Goal: Task Accomplishment & Management: Use online tool/utility

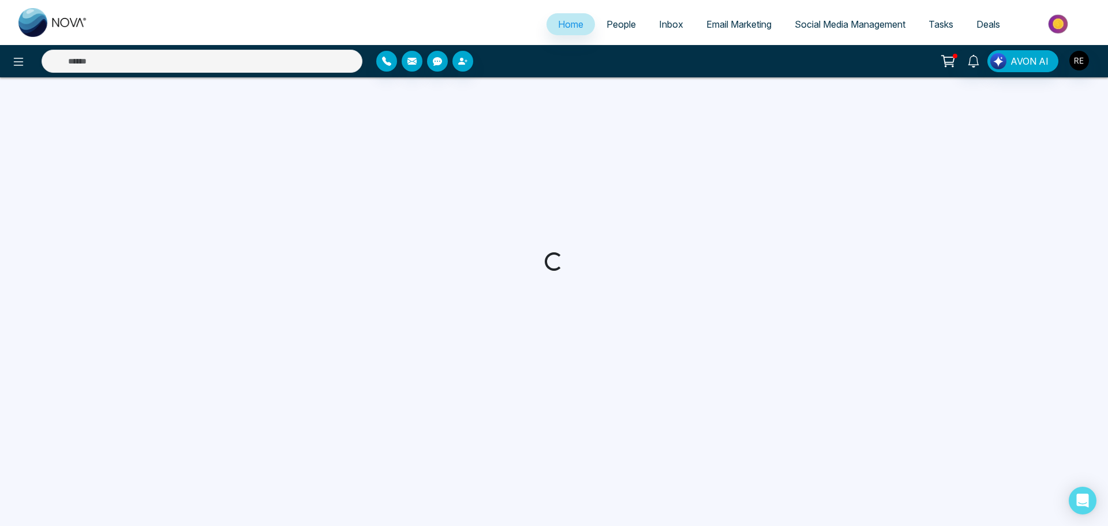
select select "*"
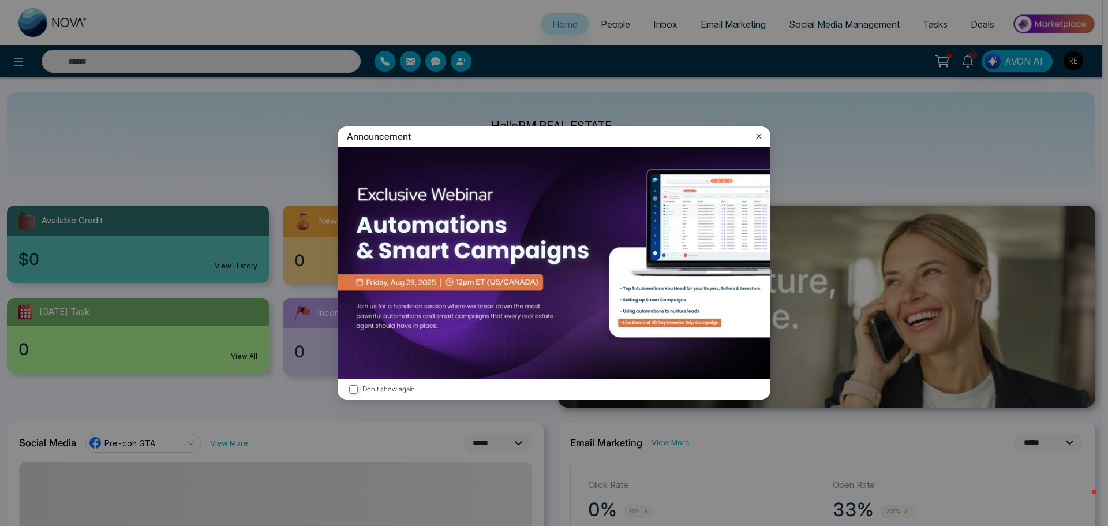
click at [753, 139] on icon at bounding box center [759, 136] width 12 height 12
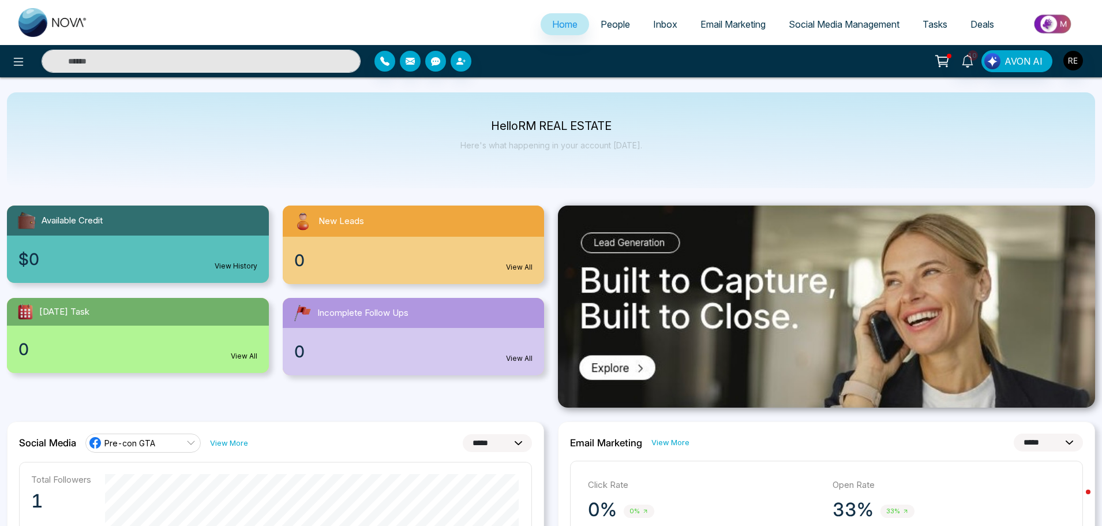
click at [800, 25] on span "Social Media Management" at bounding box center [844, 24] width 111 height 12
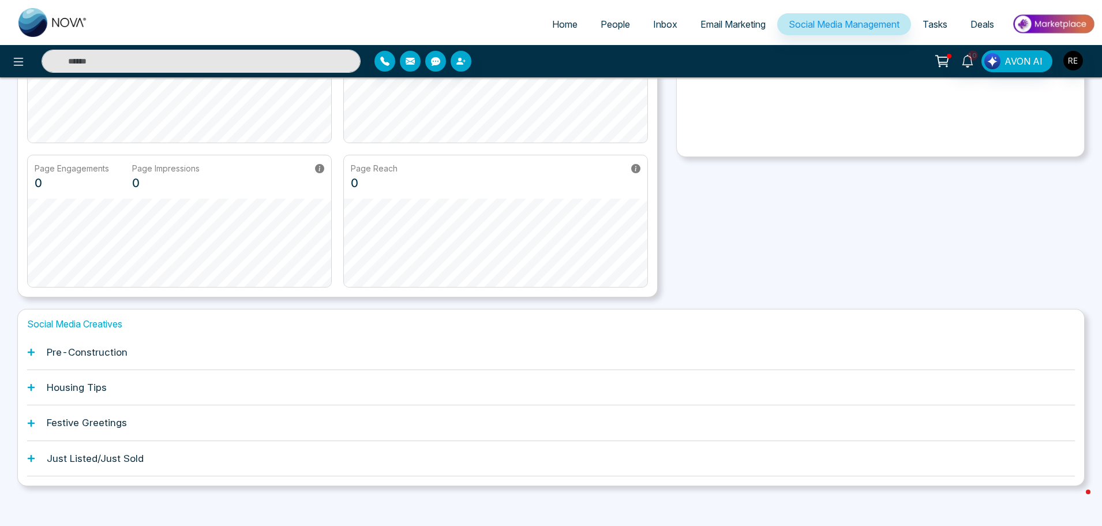
scroll to position [181, 0]
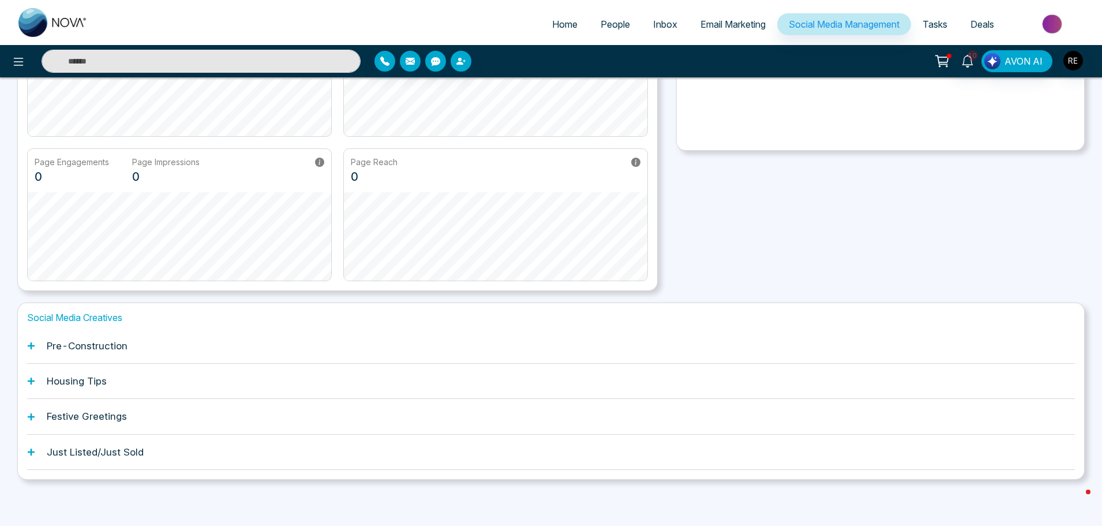
drag, startPoint x: 28, startPoint y: 346, endPoint x: 74, endPoint y: 339, distance: 46.7
click at [28, 345] on icon at bounding box center [31, 345] width 7 height 7
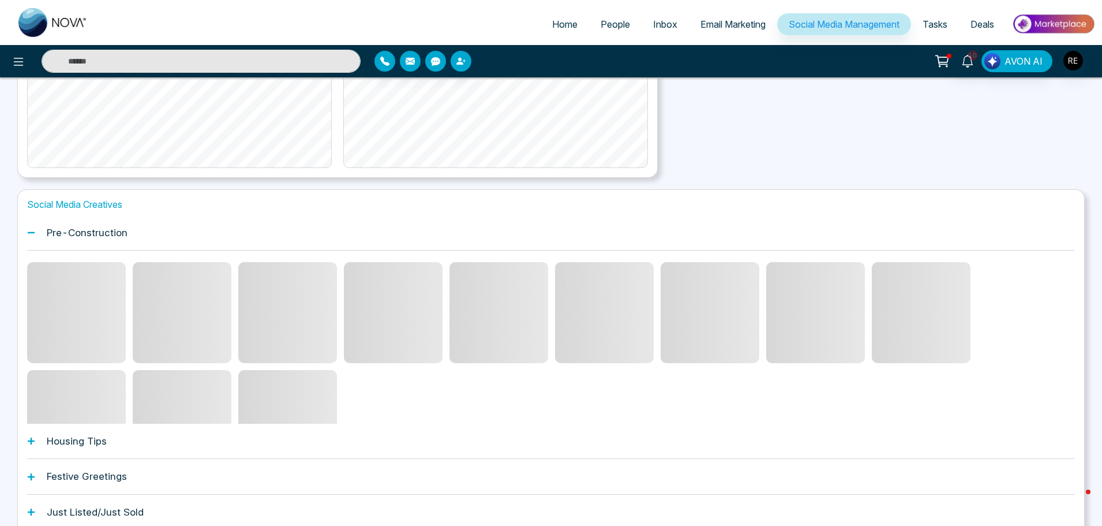
scroll to position [296, 0]
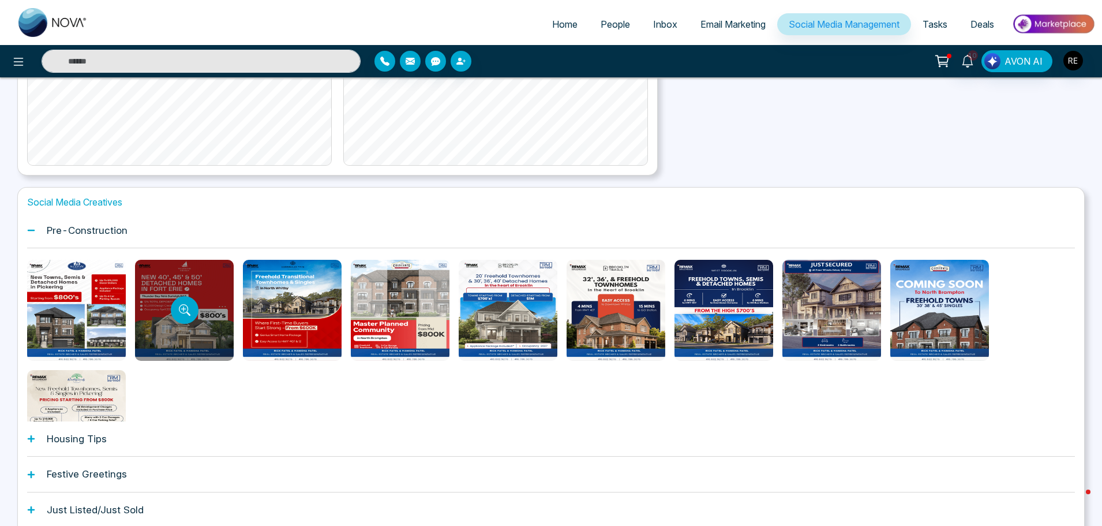
click at [208, 316] on div at bounding box center [184, 310] width 99 height 101
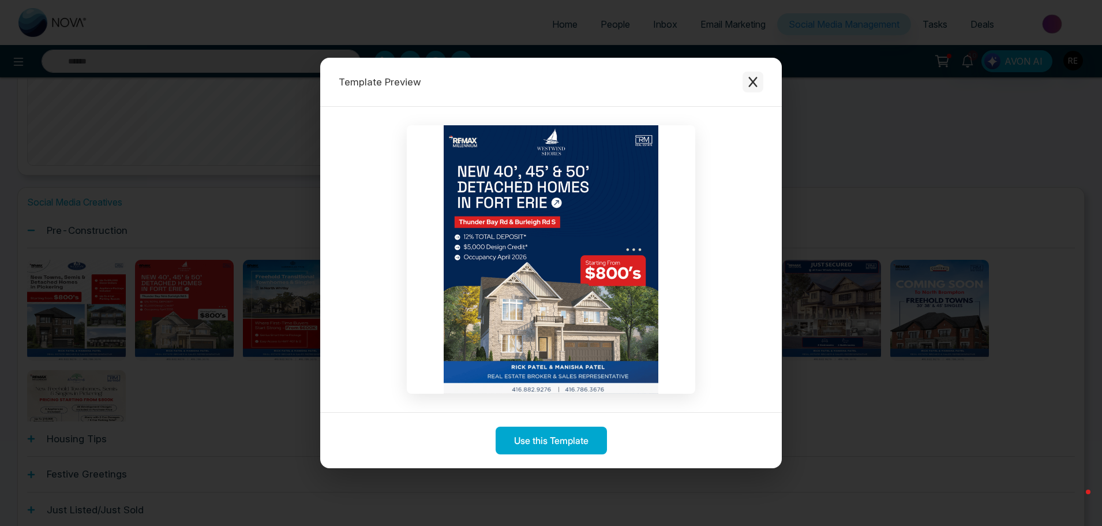
click at [750, 82] on icon "Close modal" at bounding box center [753, 82] width 12 height 12
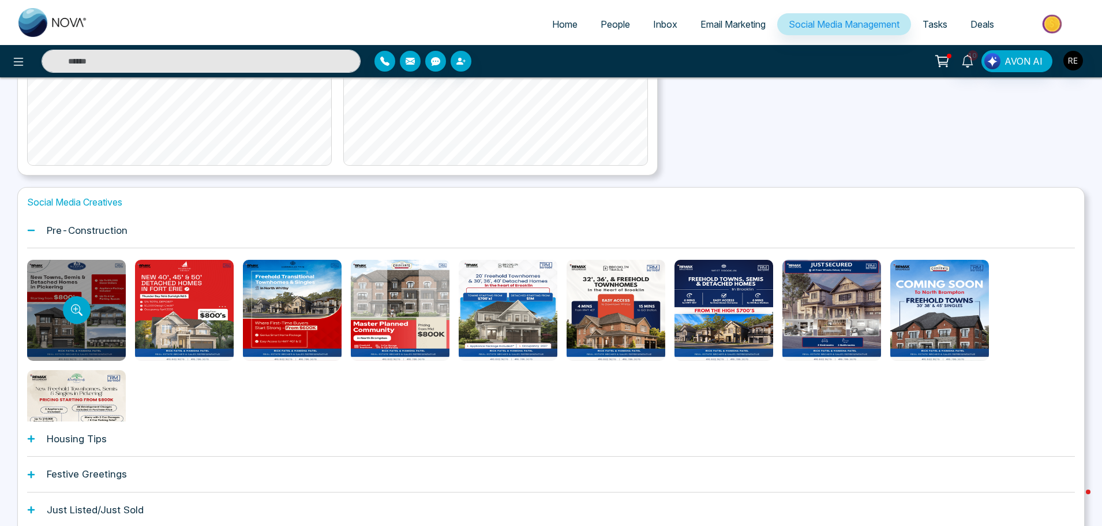
click at [117, 286] on div at bounding box center [76, 310] width 99 height 101
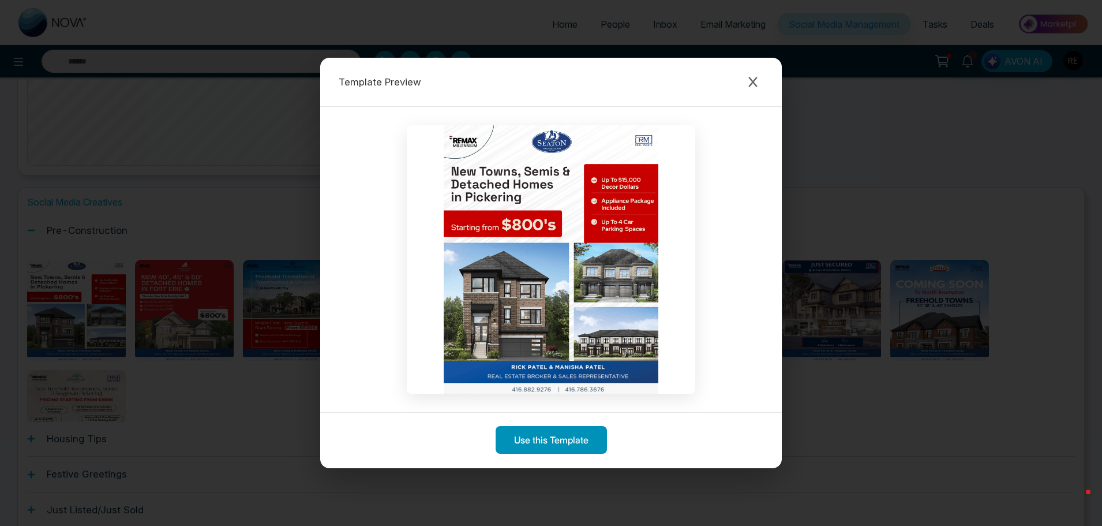
click at [522, 437] on button "Use this Template" at bounding box center [551, 440] width 111 height 28
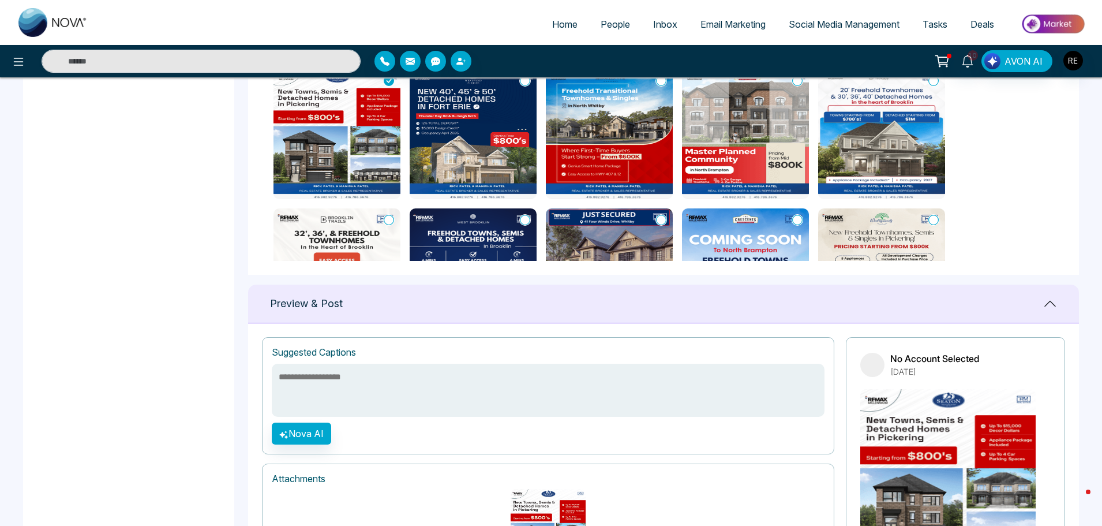
scroll to position [430, 0]
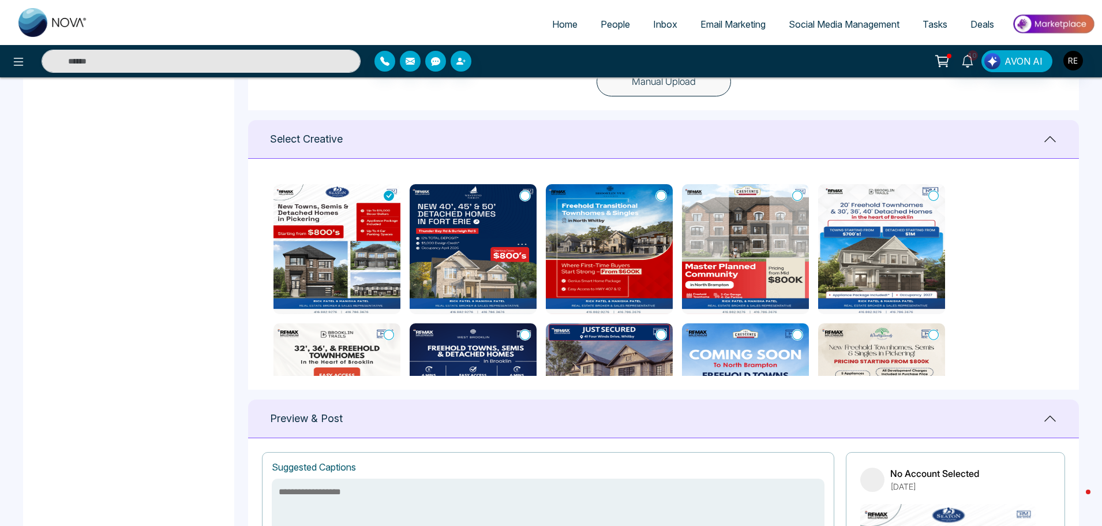
click at [343, 258] on img at bounding box center [336, 249] width 127 height 130
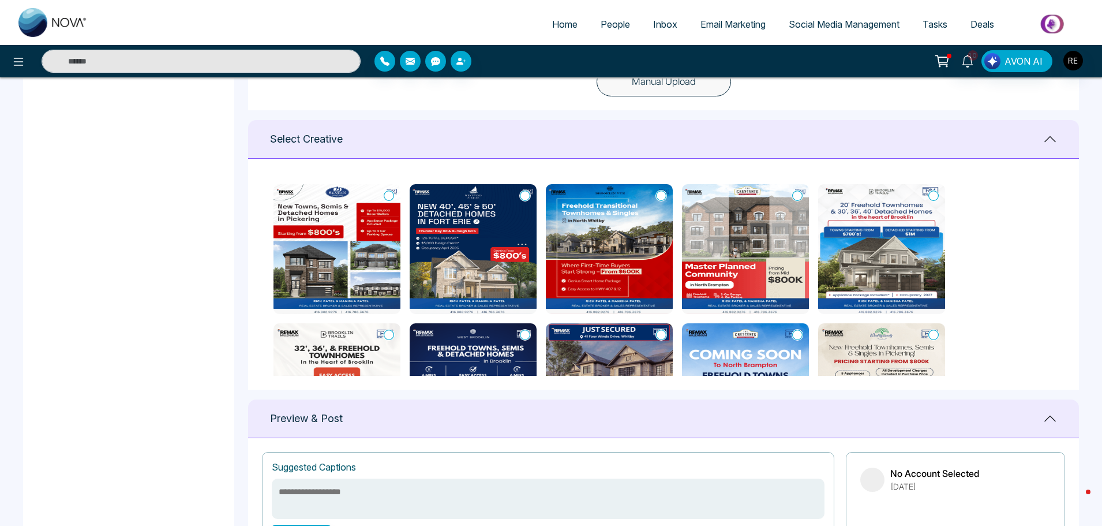
click at [393, 200] on icon at bounding box center [389, 196] width 10 height 12
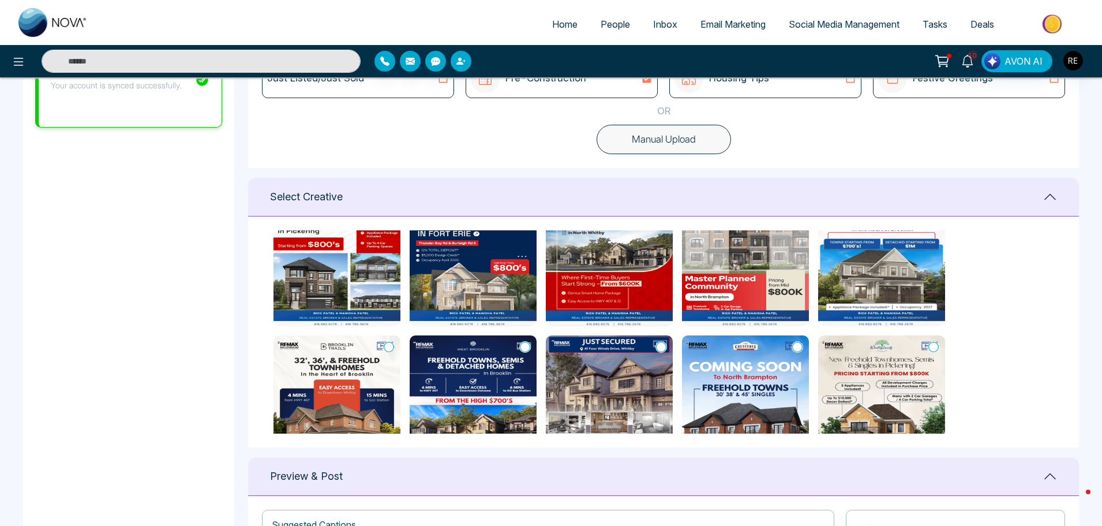
scroll to position [0, 0]
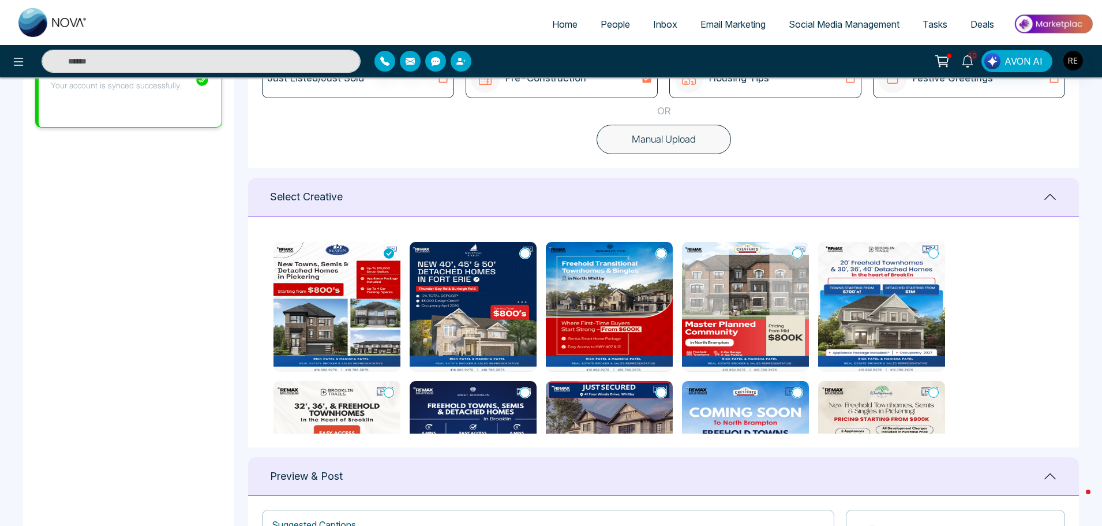
click at [522, 256] on icon at bounding box center [525, 253] width 10 height 12
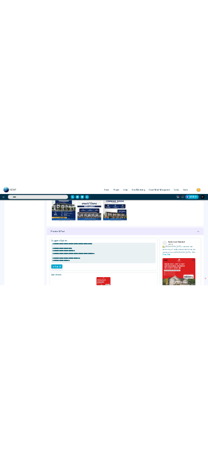
scroll to position [661, 0]
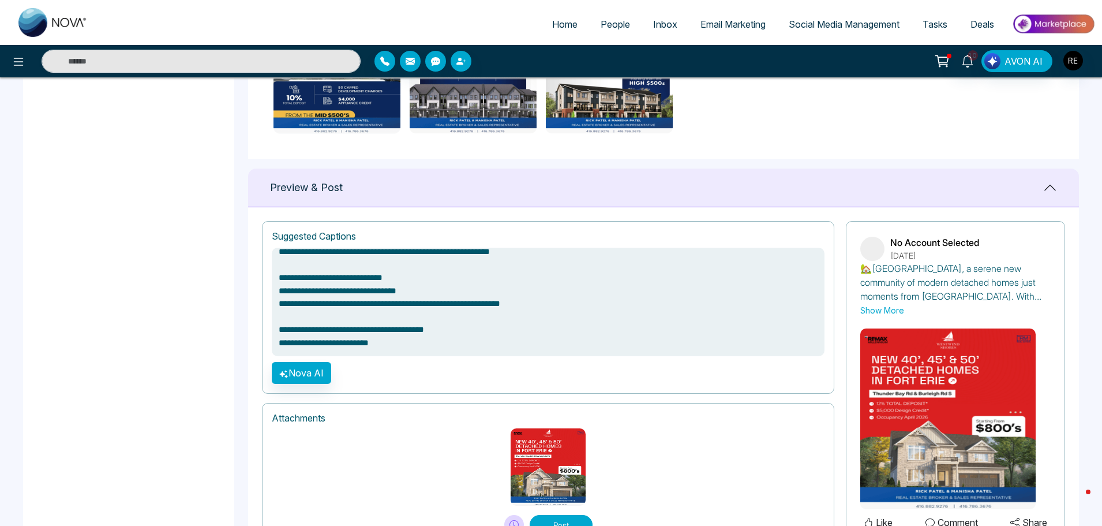
drag, startPoint x: 278, startPoint y: 344, endPoint x: 408, endPoint y: 355, distance: 130.8
click at [408, 355] on textarea "**********" at bounding box center [548, 301] width 553 height 108
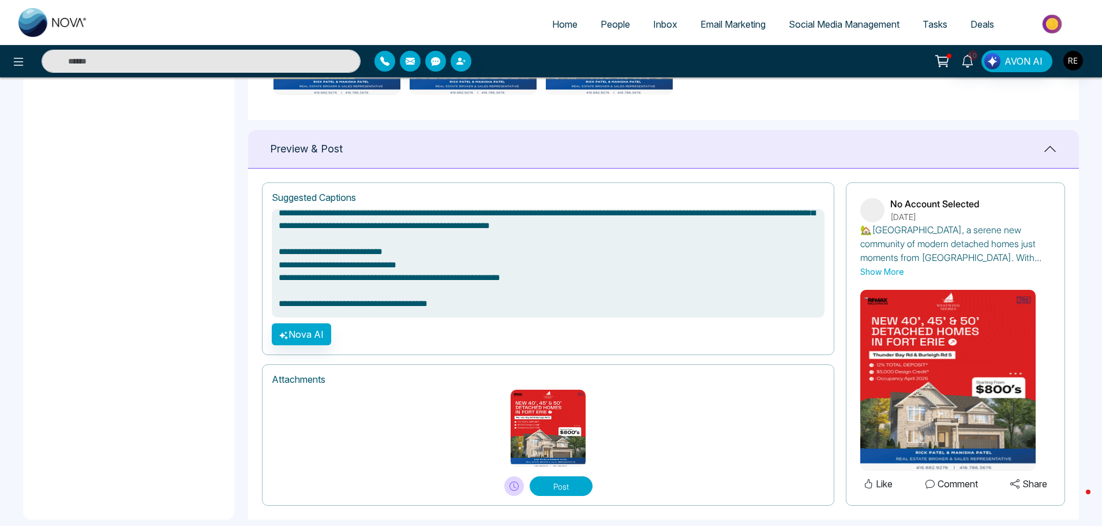
scroll to position [716, 0]
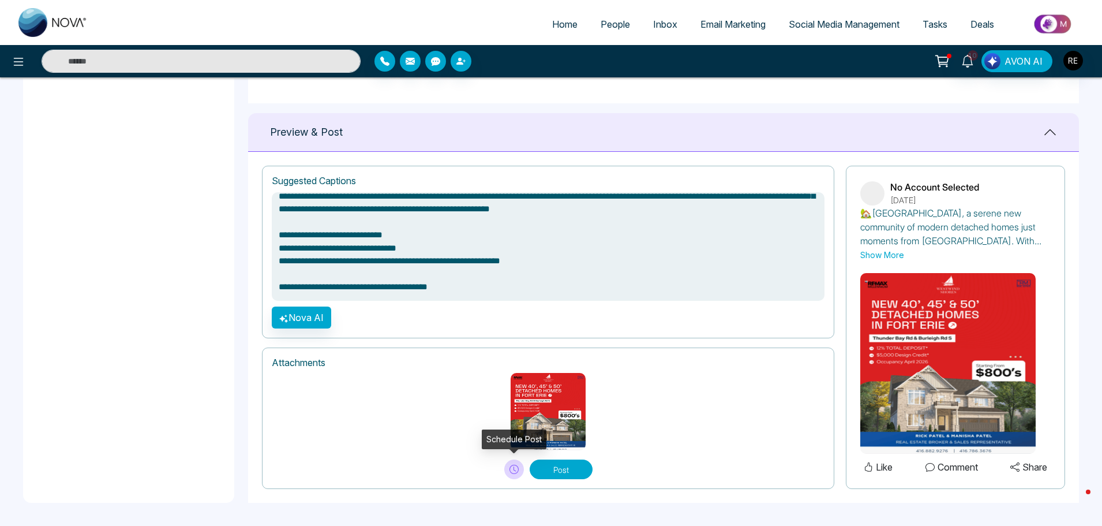
type textarea "**********"
click at [509, 471] on icon at bounding box center [513, 468] width 9 height 9
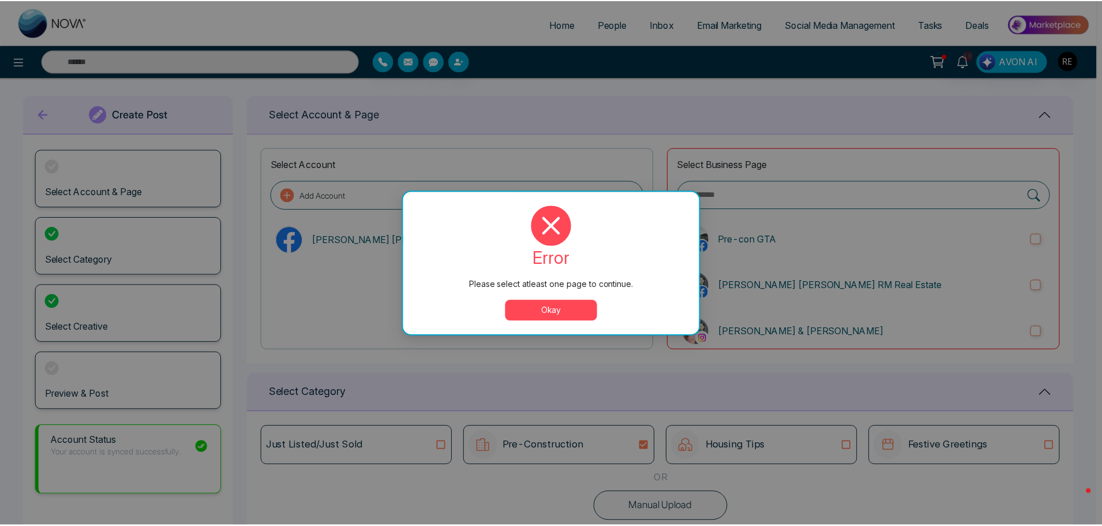
scroll to position [0, 0]
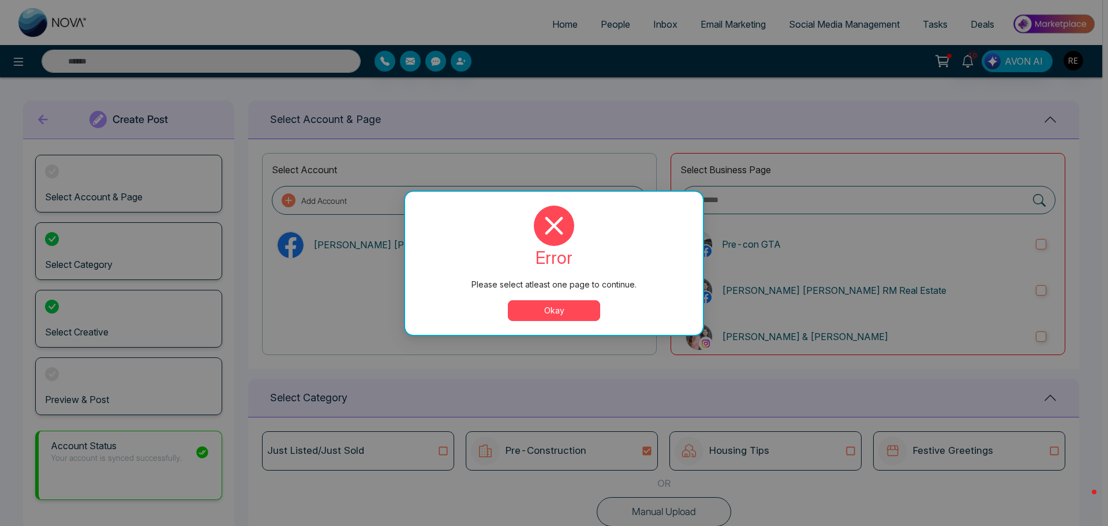
click at [575, 309] on button "Okay" at bounding box center [554, 310] width 92 height 21
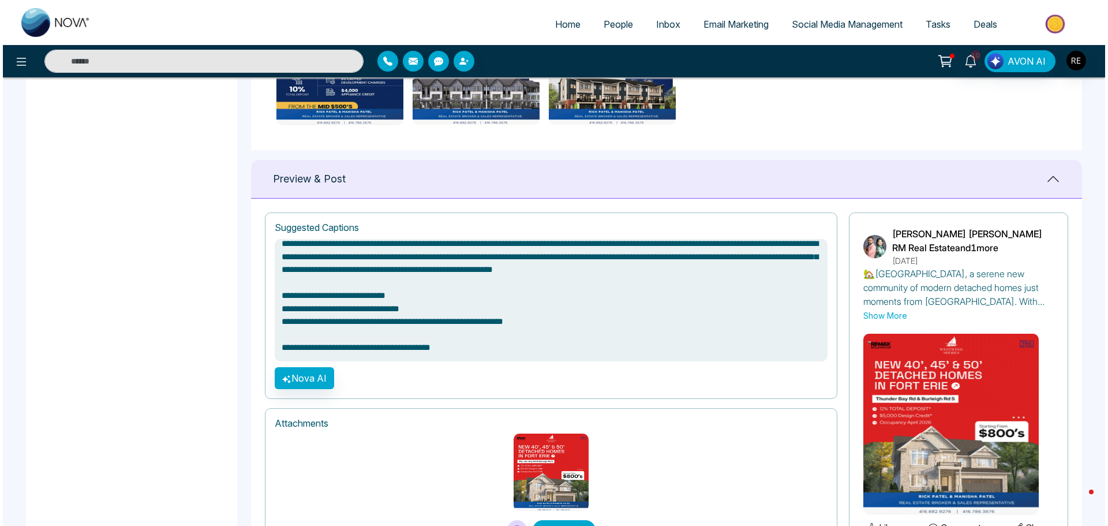
scroll to position [730, 0]
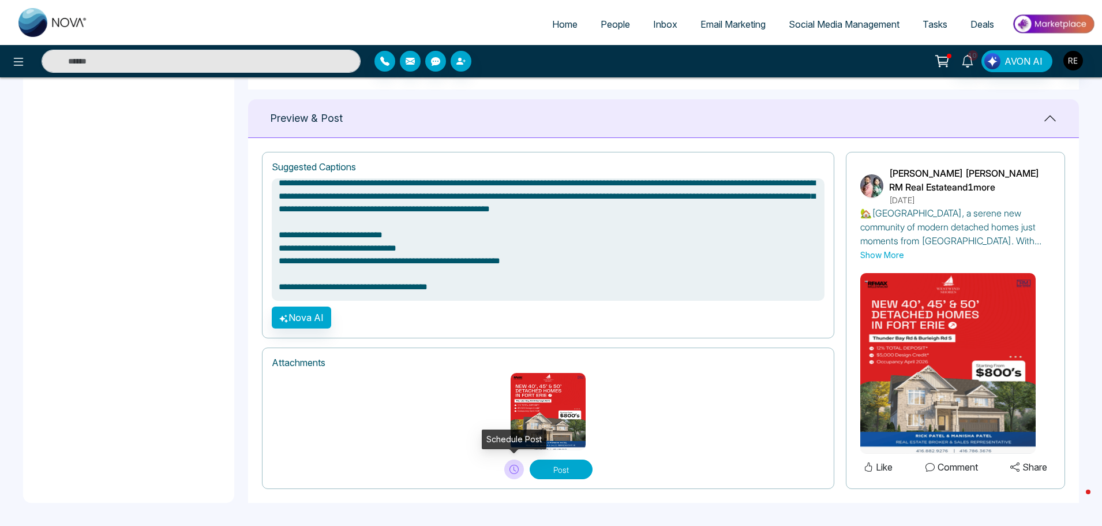
click at [511, 471] on icon at bounding box center [513, 468] width 9 height 9
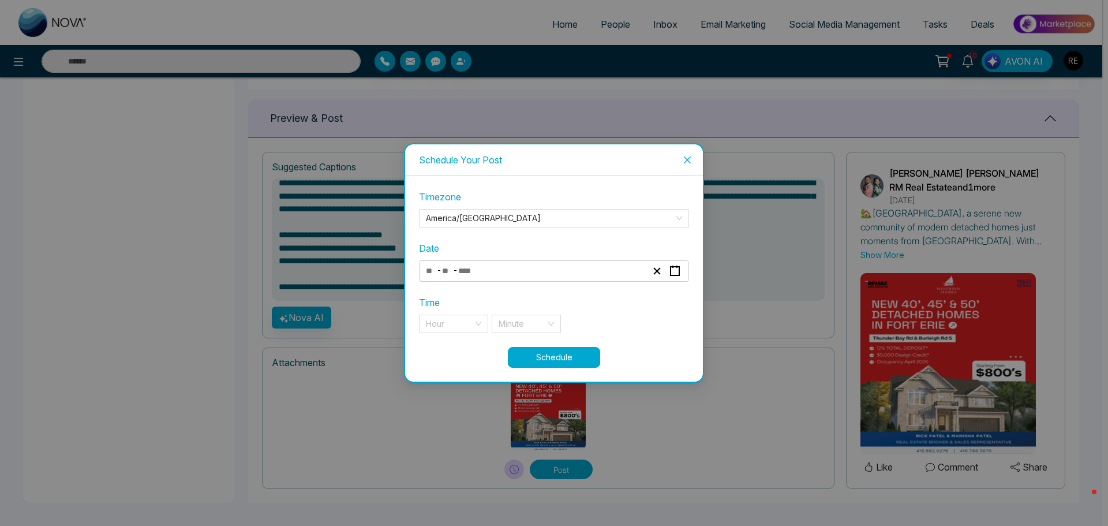
click at [560, 269] on div "- -" at bounding box center [536, 271] width 224 height 16
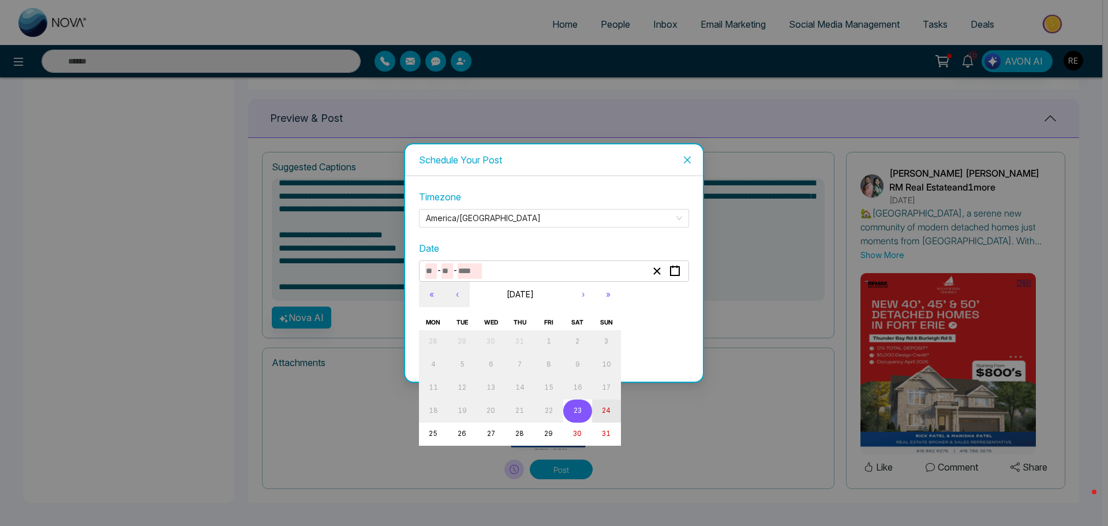
click at [613, 414] on button "24" at bounding box center [606, 410] width 29 height 23
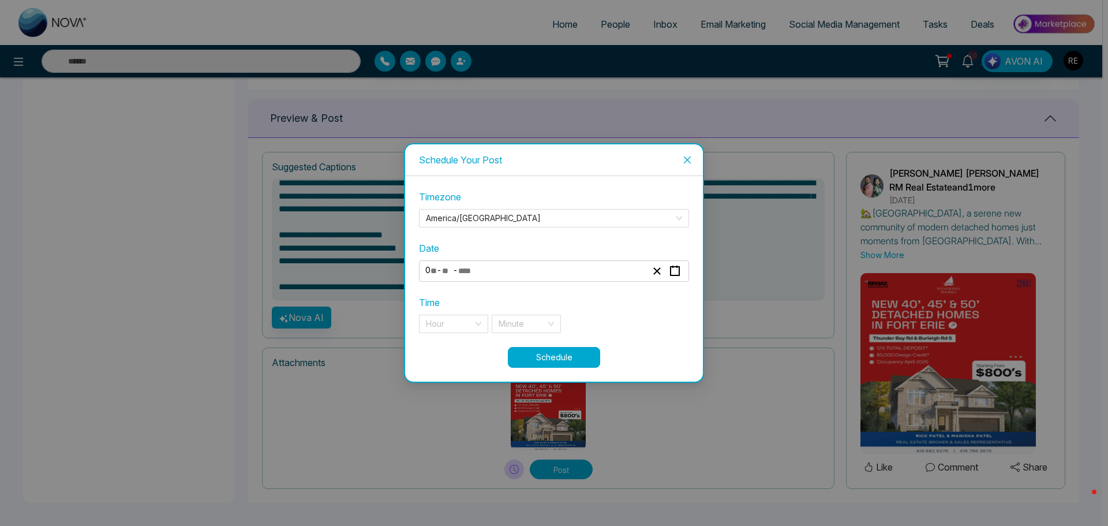
type input "*"
type input "**"
type input "****"
click at [477, 322] on div "Hour" at bounding box center [453, 323] width 69 height 18
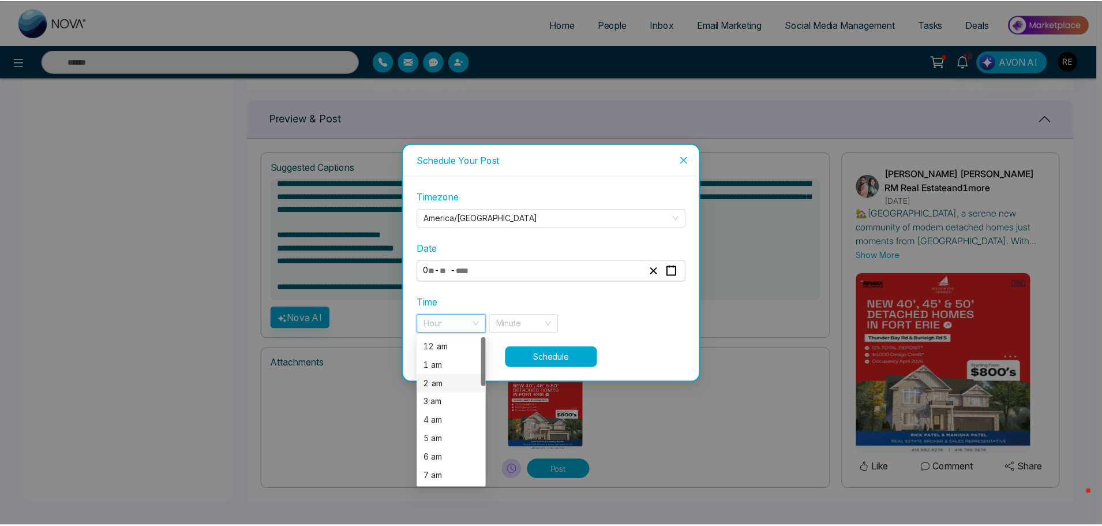
scroll to position [115, 0]
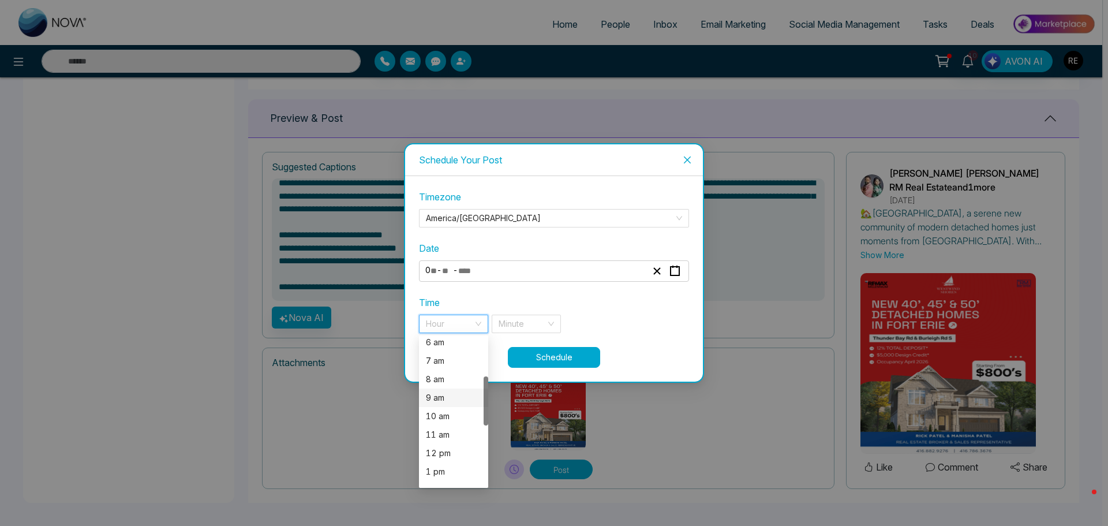
click at [443, 403] on div "9 am" at bounding box center [453, 397] width 55 height 13
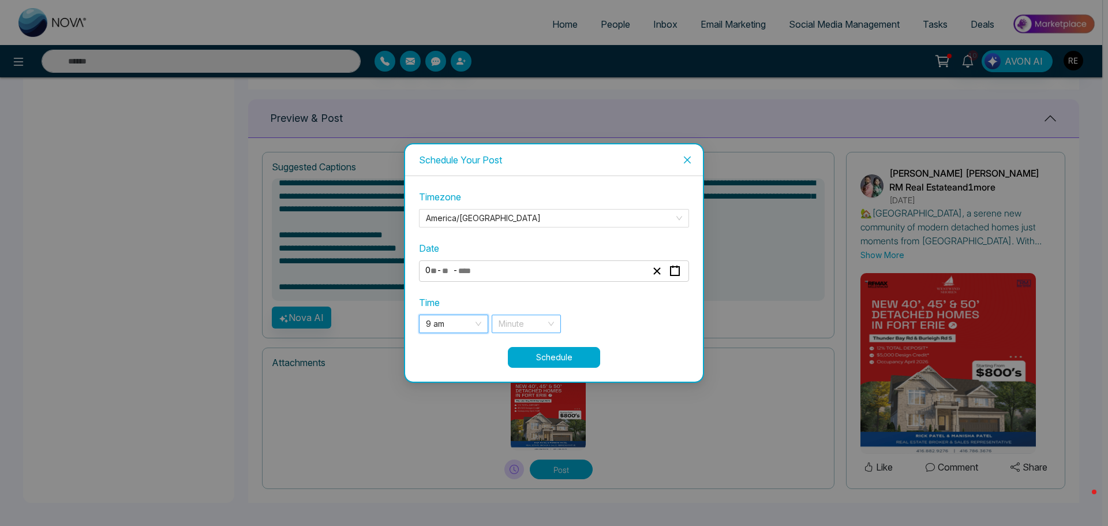
click at [554, 320] on div "Minute" at bounding box center [526, 323] width 69 height 18
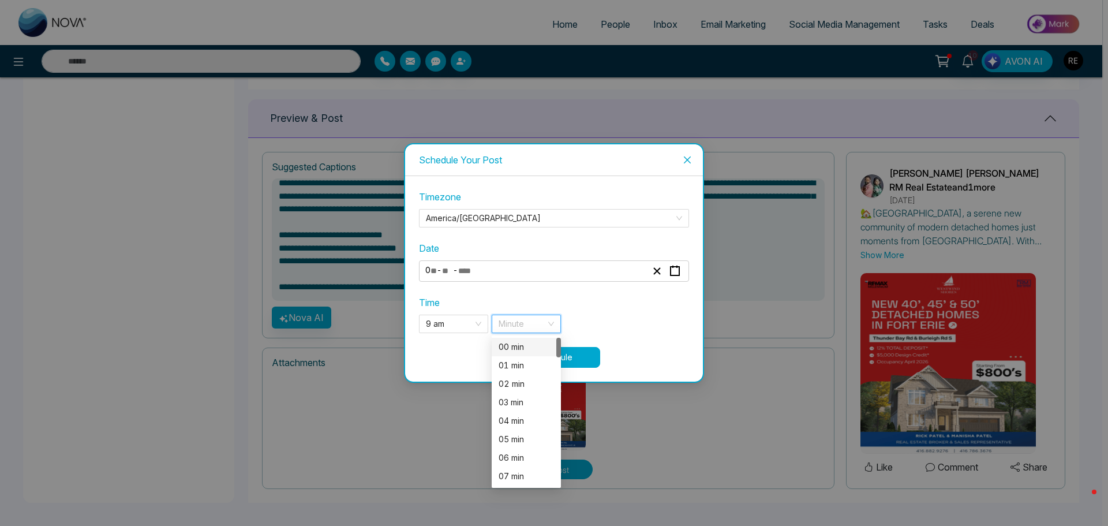
click at [522, 348] on div "00 min" at bounding box center [525, 346] width 55 height 13
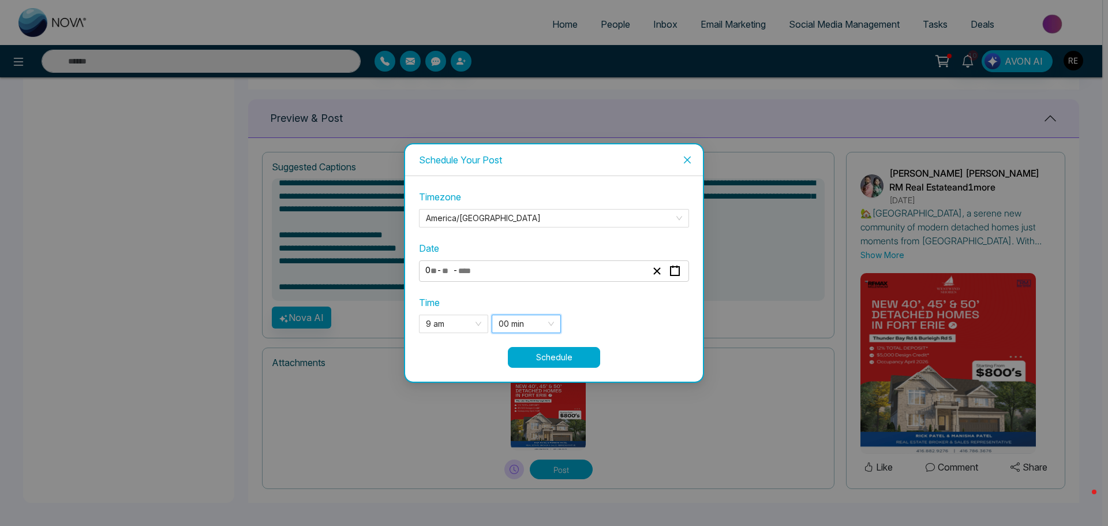
click at [554, 360] on button "Schedule" at bounding box center [554, 357] width 92 height 21
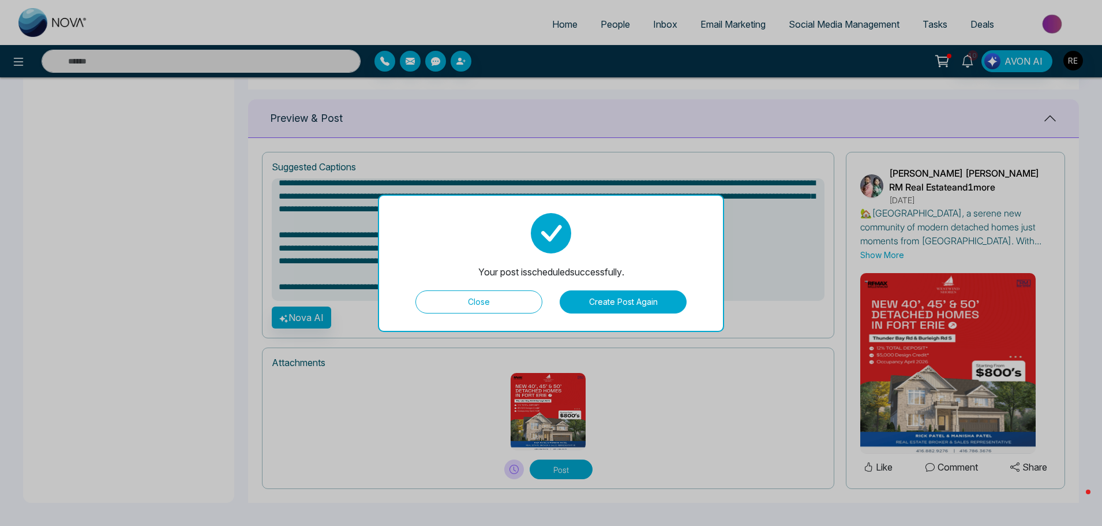
click at [603, 309] on button "Create Post Again" at bounding box center [623, 301] width 127 height 23
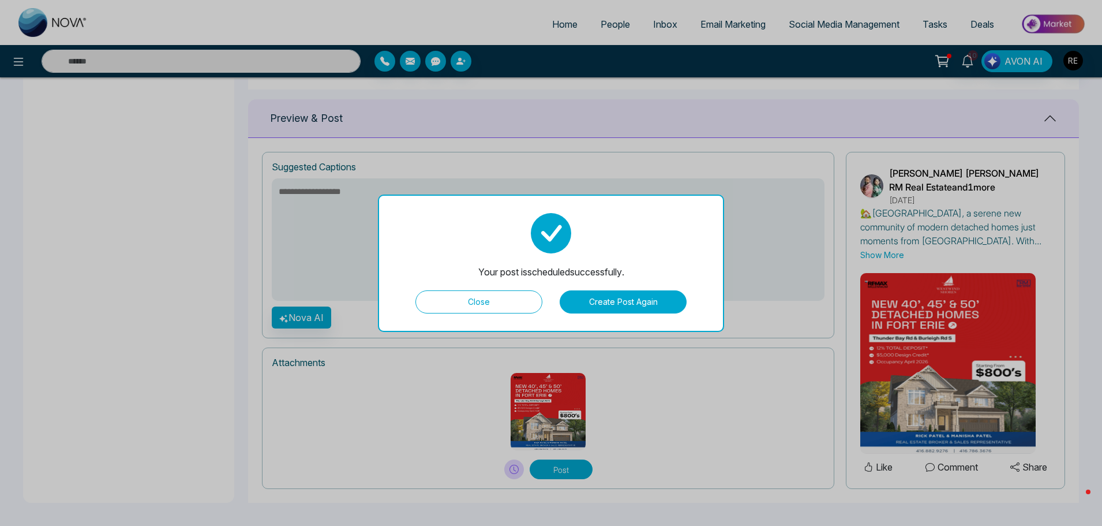
scroll to position [18, 0]
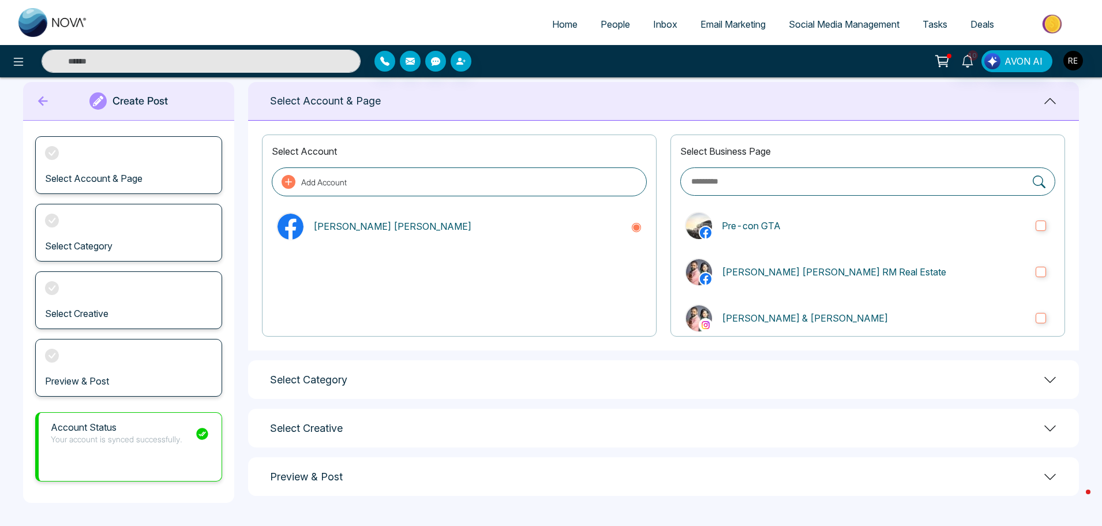
click at [1042, 428] on div "Select Creative" at bounding box center [663, 427] width 831 height 39
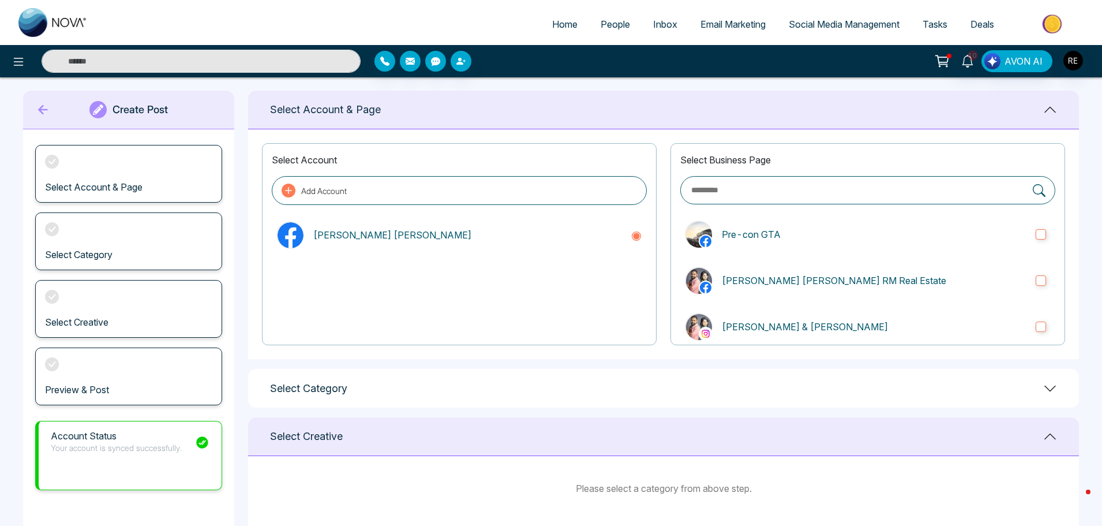
scroll to position [0, 0]
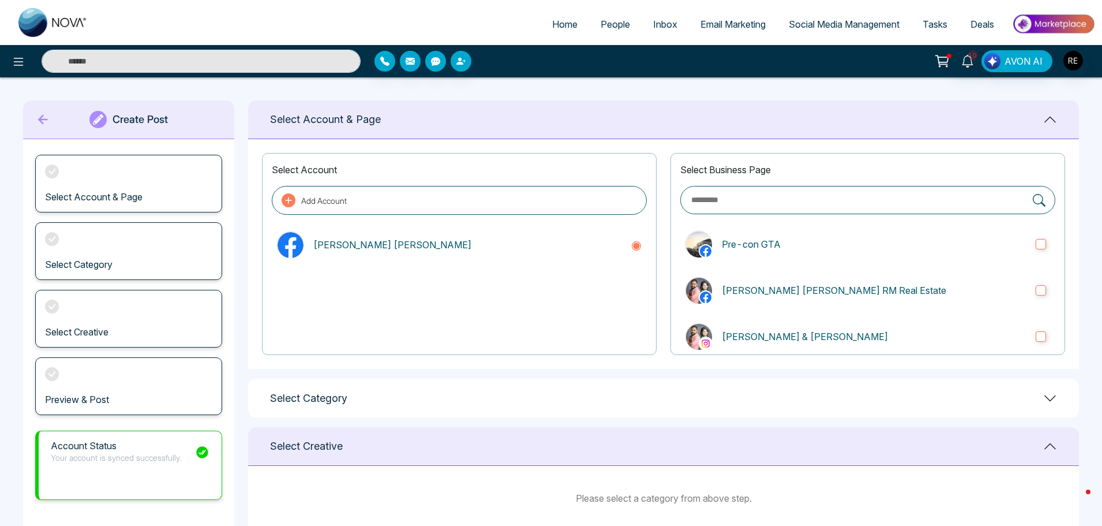
click at [1034, 393] on div "Select Category" at bounding box center [663, 397] width 831 height 39
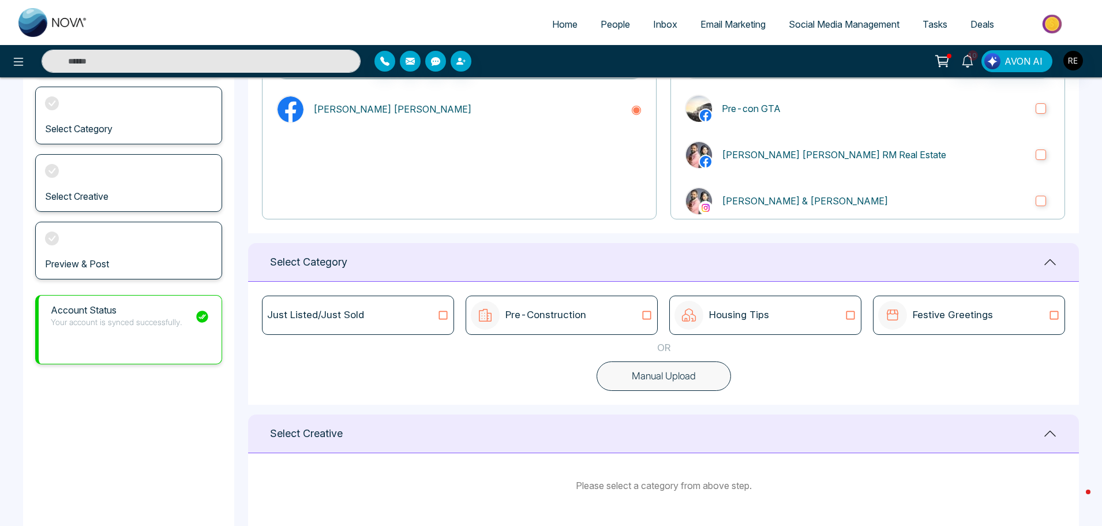
scroll to position [173, 0]
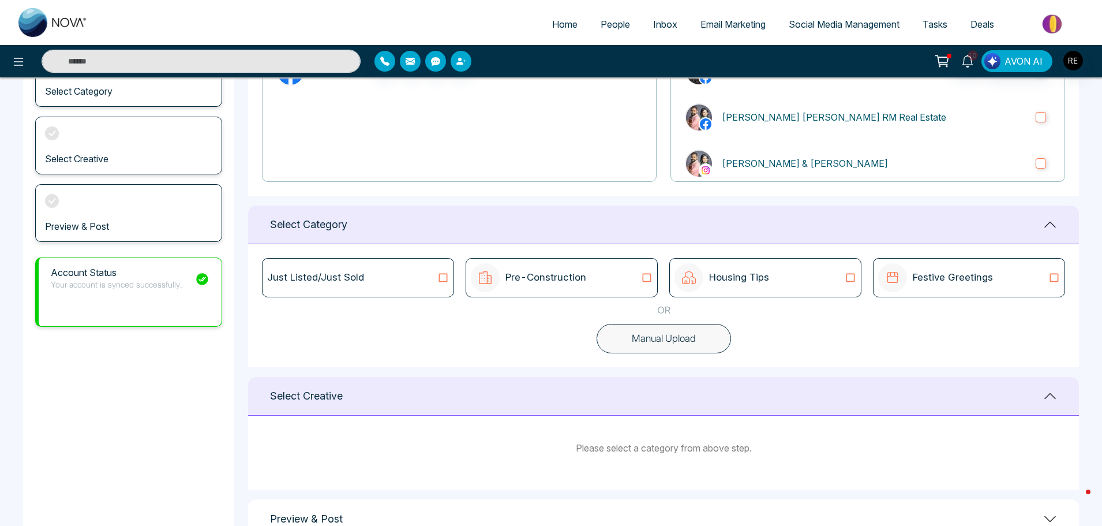
click at [646, 279] on icon at bounding box center [646, 278] width 15 height 12
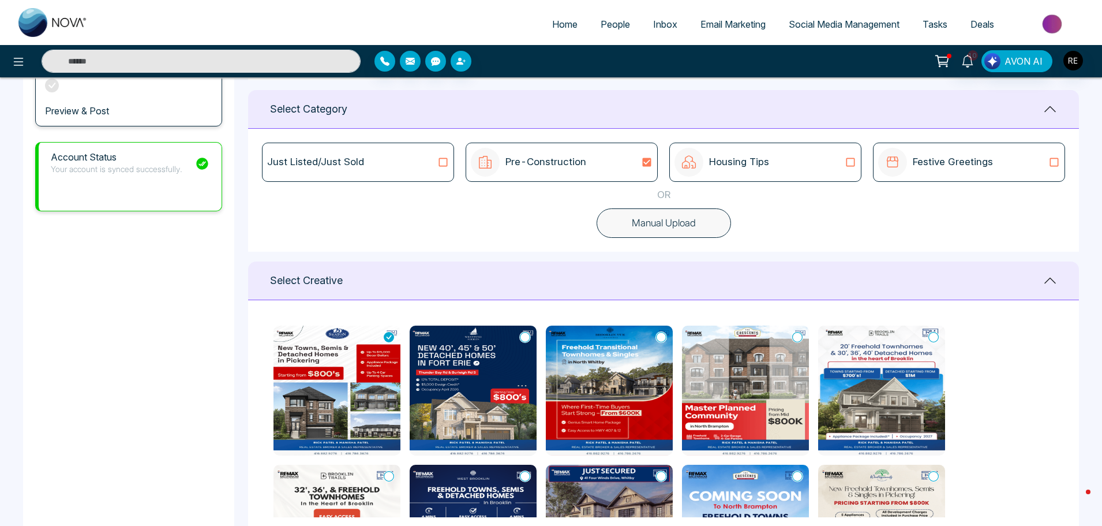
scroll to position [231, 0]
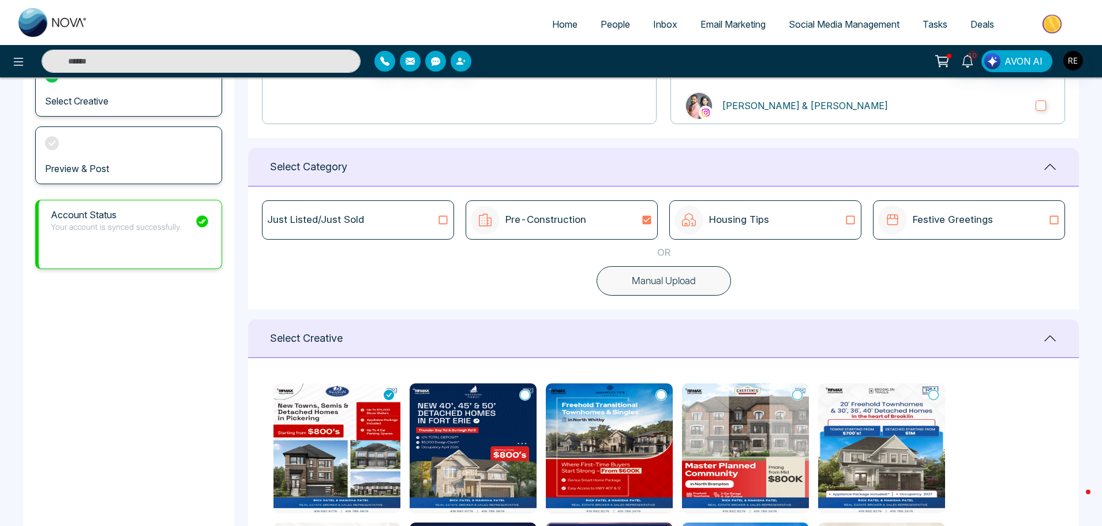
click at [847, 223] on icon at bounding box center [850, 220] width 9 height 9
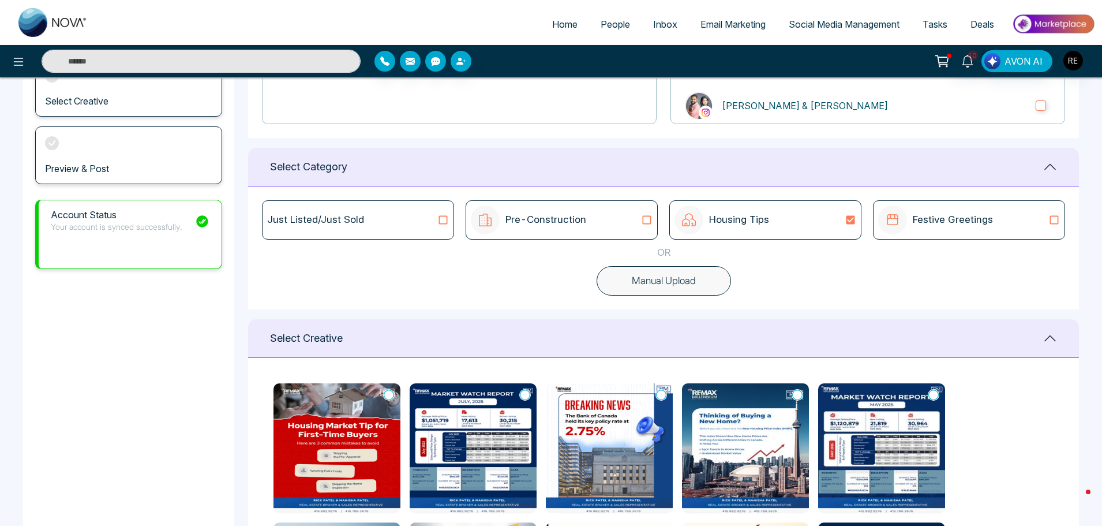
click at [1057, 222] on icon at bounding box center [1054, 220] width 15 height 12
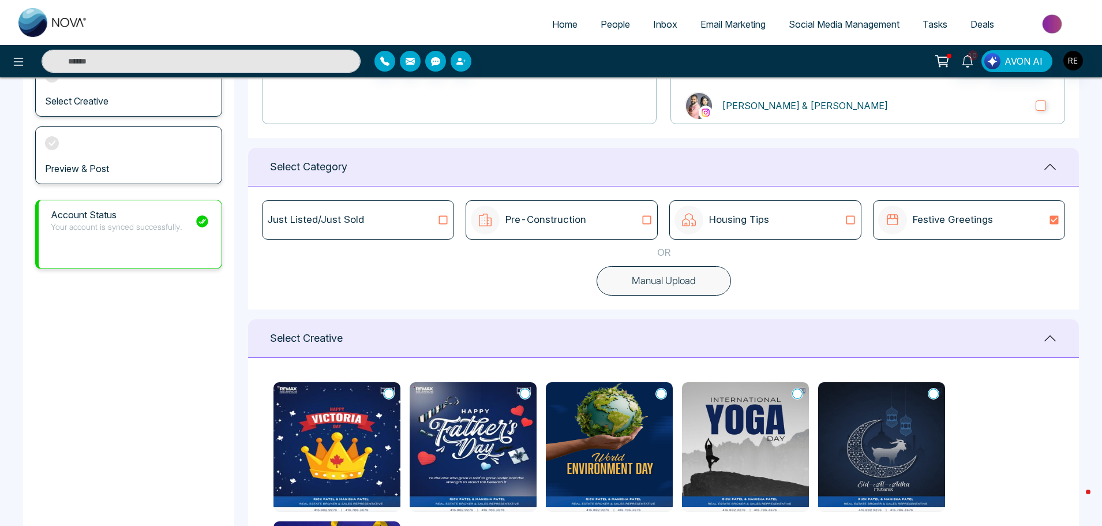
scroll to position [0, 0]
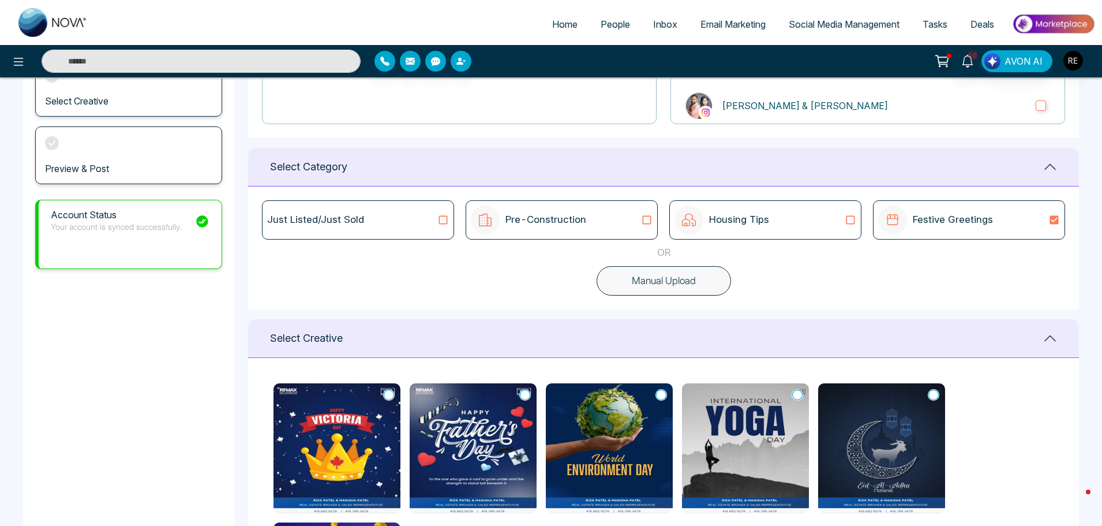
click at [441, 221] on icon at bounding box center [443, 220] width 15 height 12
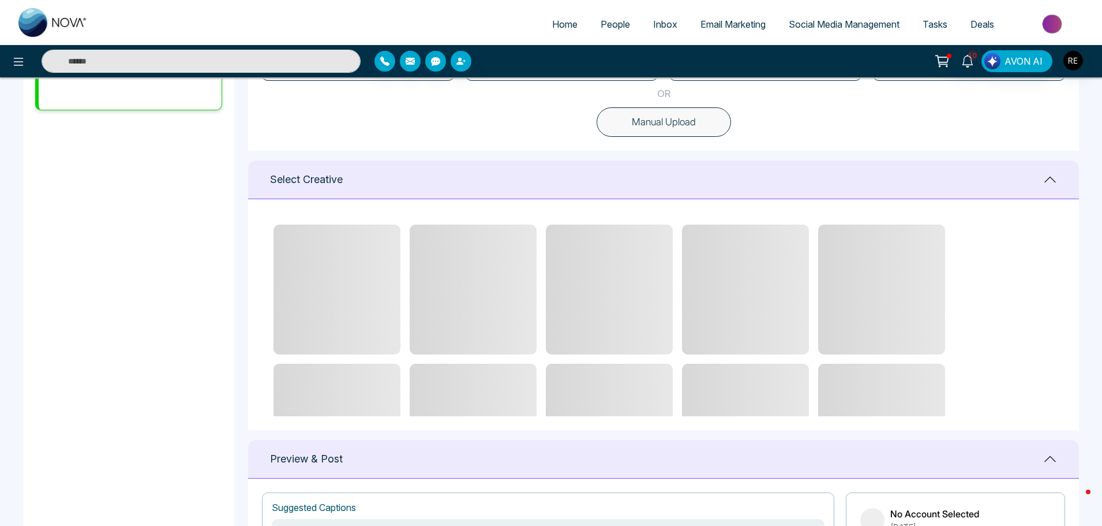
scroll to position [404, 0]
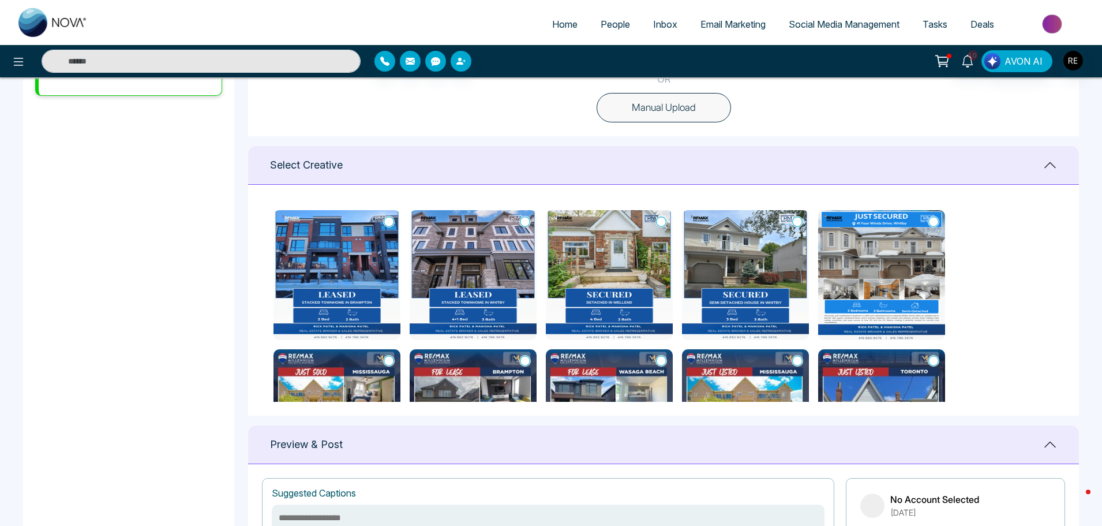
click at [662, 223] on icon at bounding box center [661, 222] width 10 height 12
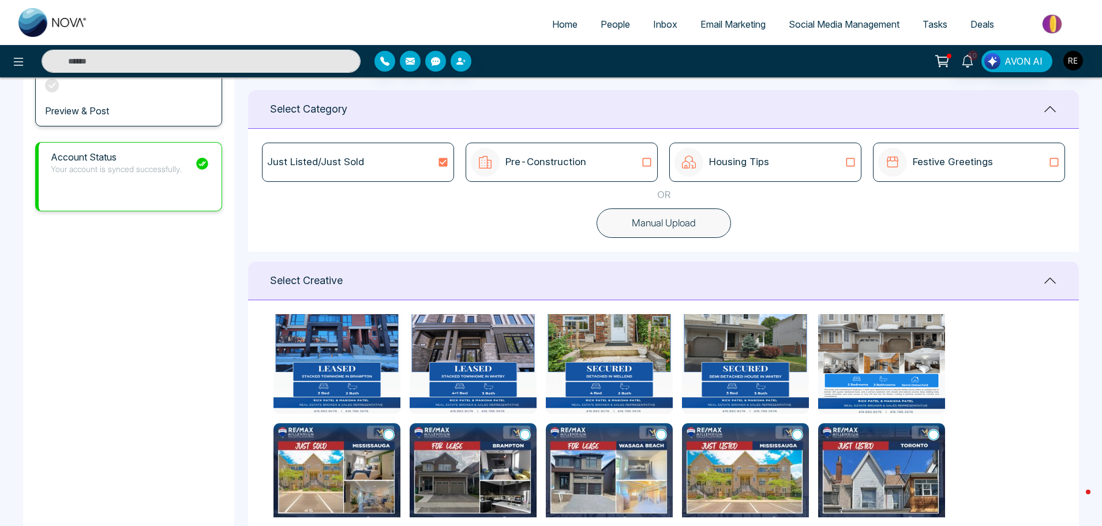
scroll to position [0, 0]
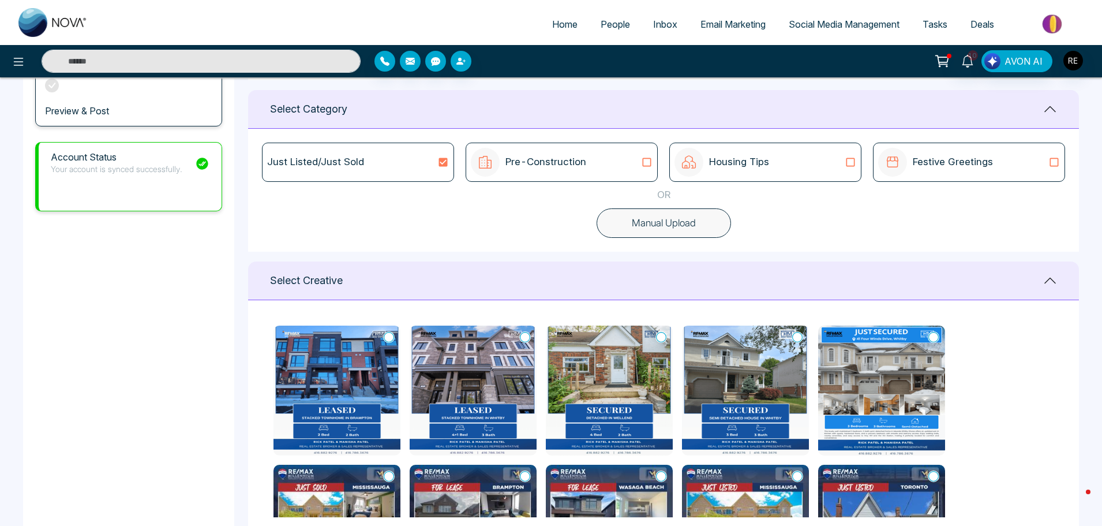
click at [662, 337] on icon at bounding box center [661, 337] width 10 height 12
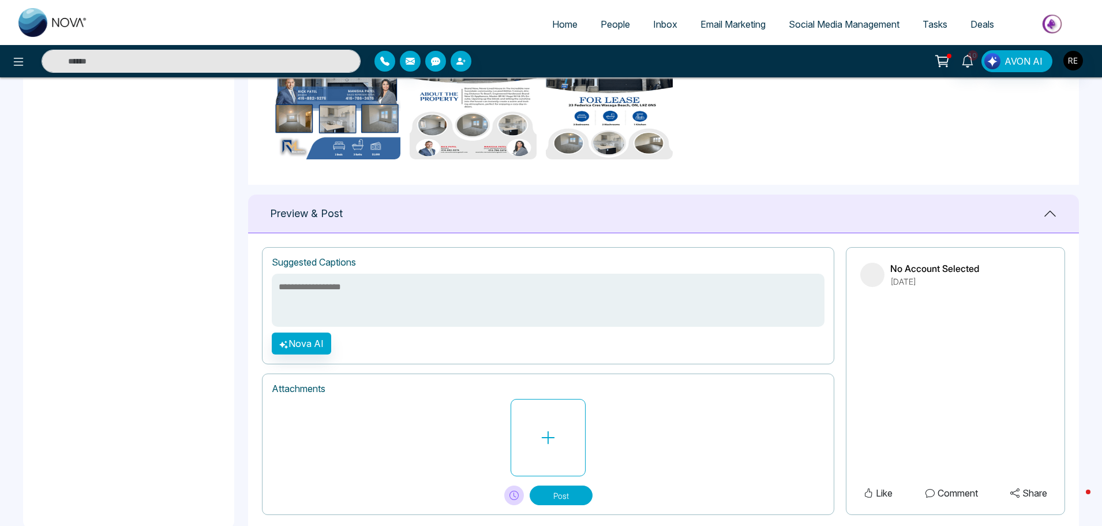
scroll to position [506, 0]
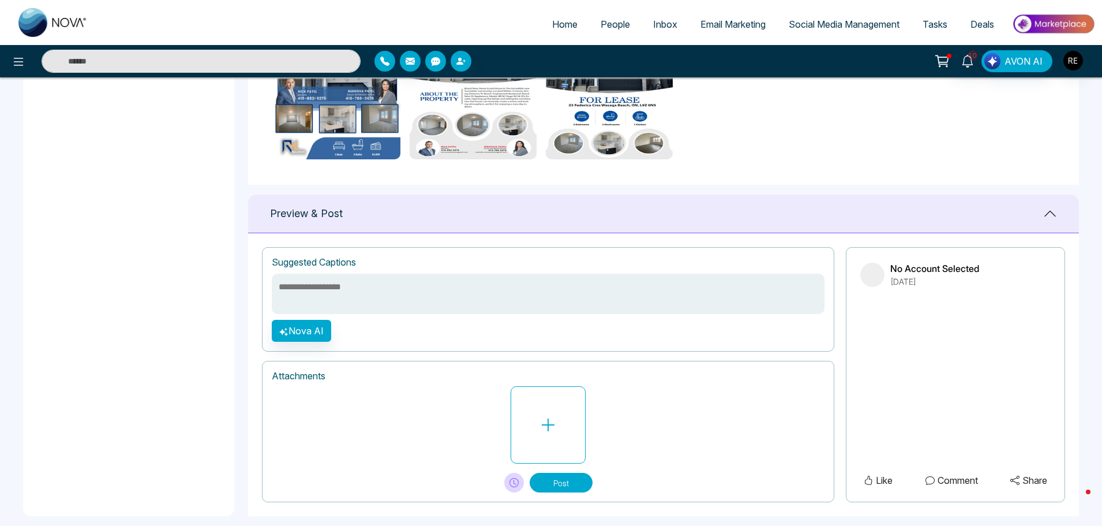
paste textarea "**********"
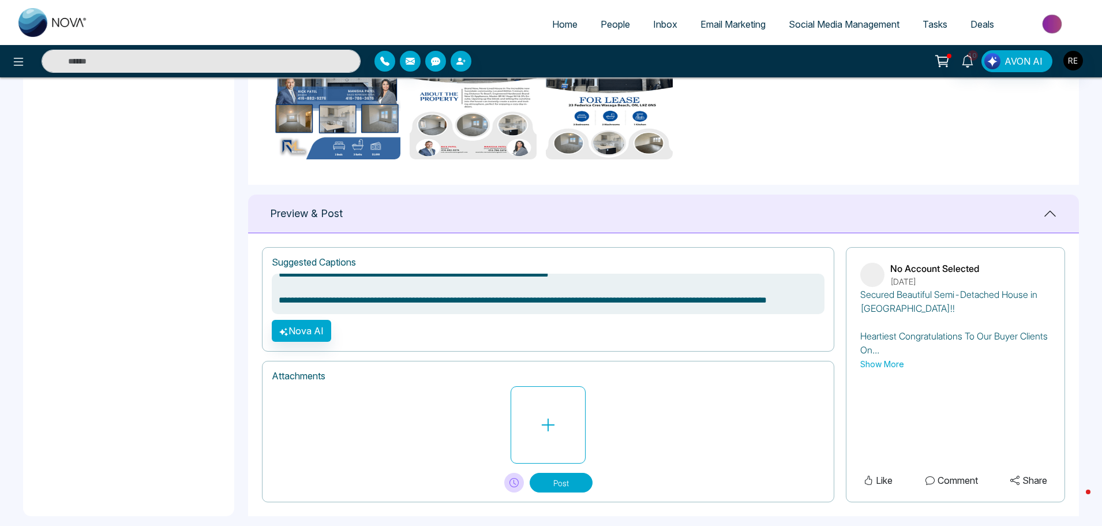
scroll to position [0, 0]
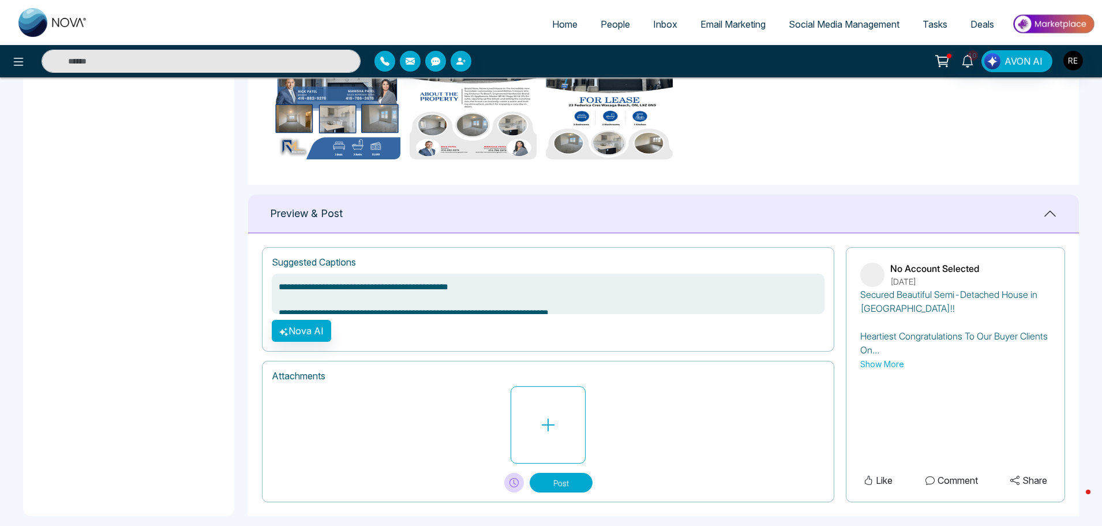
drag, startPoint x: 312, startPoint y: 286, endPoint x: 325, endPoint y: 286, distance: 13.9
click at [325, 286] on textarea "**********" at bounding box center [548, 293] width 553 height 40
drag, startPoint x: 347, startPoint y: 287, endPoint x: 369, endPoint y: 287, distance: 21.4
click at [369, 287] on textarea "**********" at bounding box center [548, 293] width 553 height 40
drag, startPoint x: 447, startPoint y: 290, endPoint x: 433, endPoint y: 288, distance: 13.9
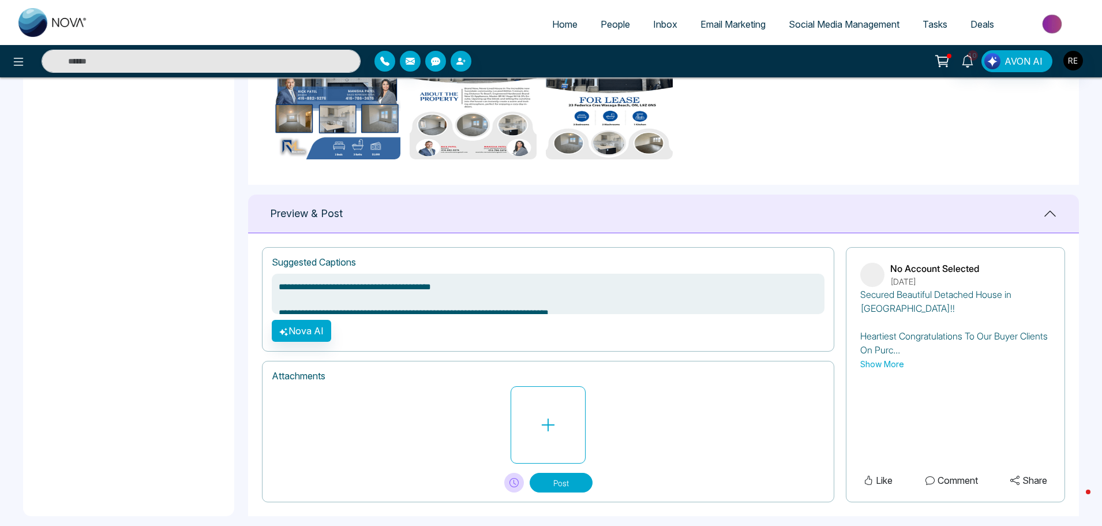
click at [433, 288] on textarea "**********" at bounding box center [548, 293] width 553 height 40
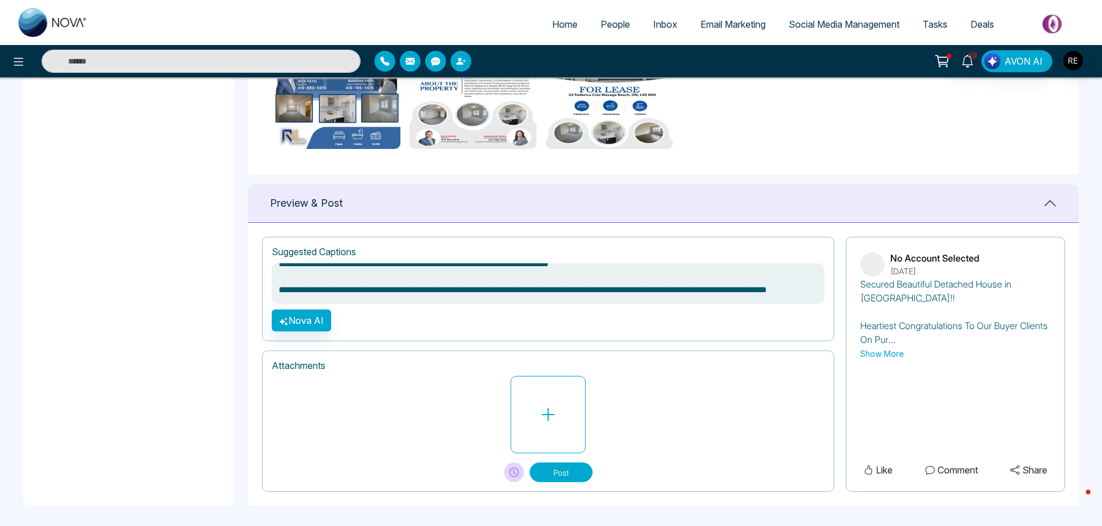
scroll to position [648, 0]
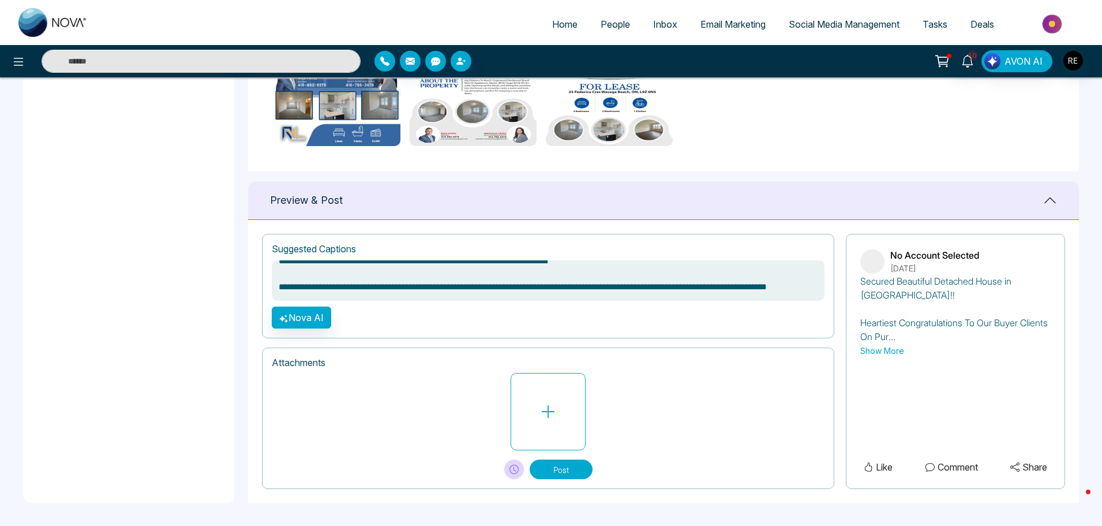
type textarea "**********"
click at [515, 468] on icon at bounding box center [513, 468] width 9 height 9
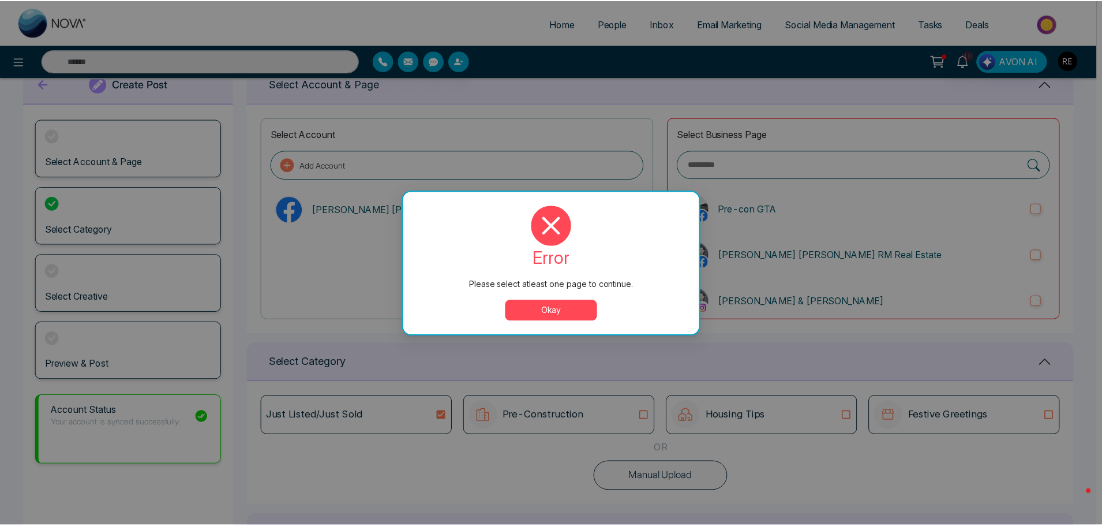
scroll to position [0, 0]
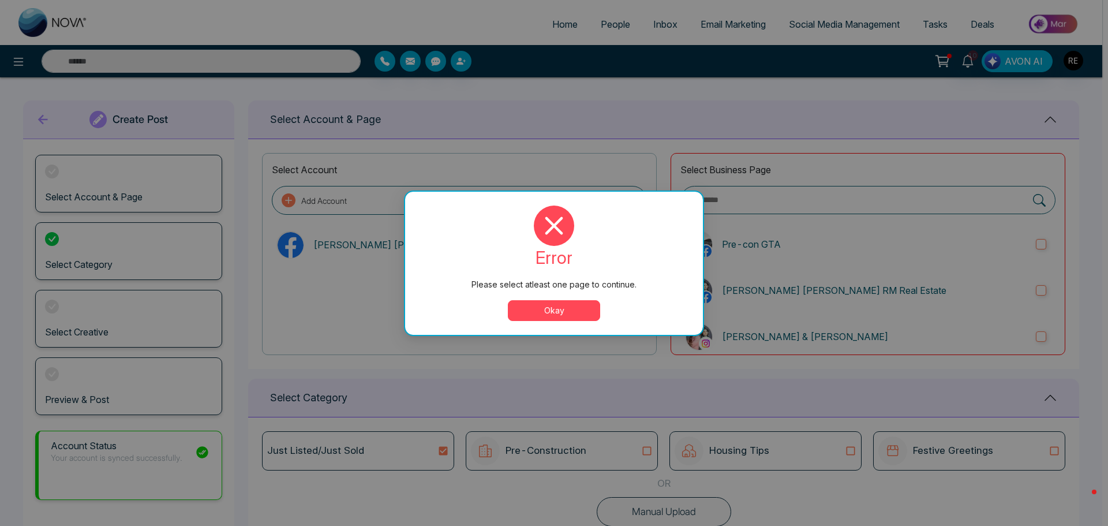
drag, startPoint x: 578, startPoint y: 309, endPoint x: 853, endPoint y: 302, distance: 274.7
click at [579, 309] on button "Okay" at bounding box center [554, 310] width 92 height 21
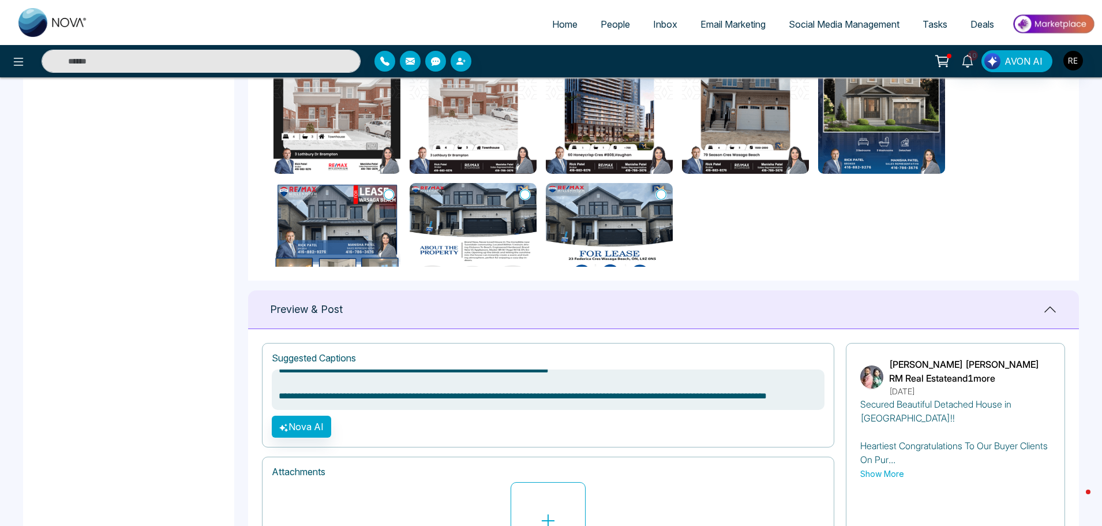
scroll to position [462, 0]
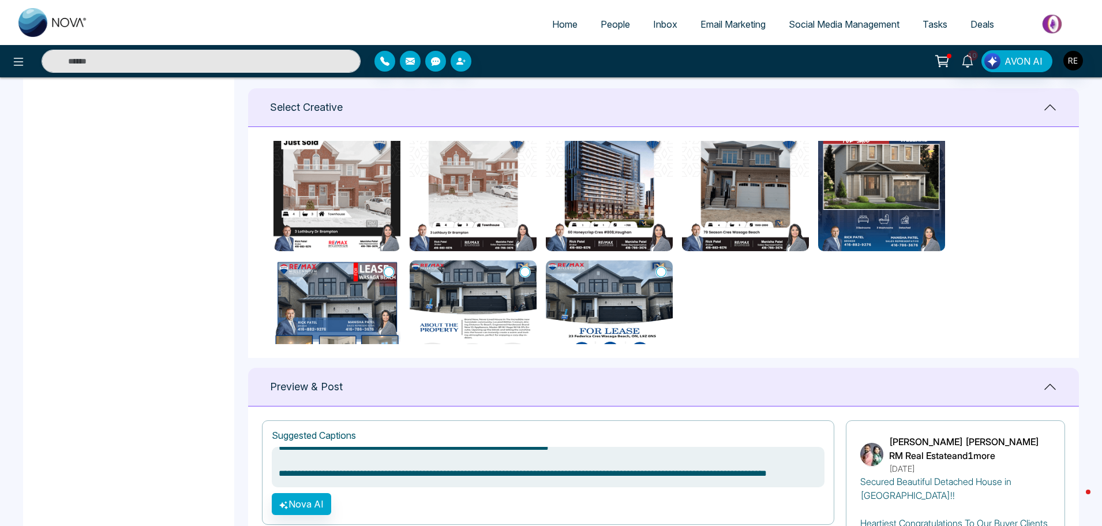
click at [427, 463] on textarea "**********" at bounding box center [548, 467] width 553 height 40
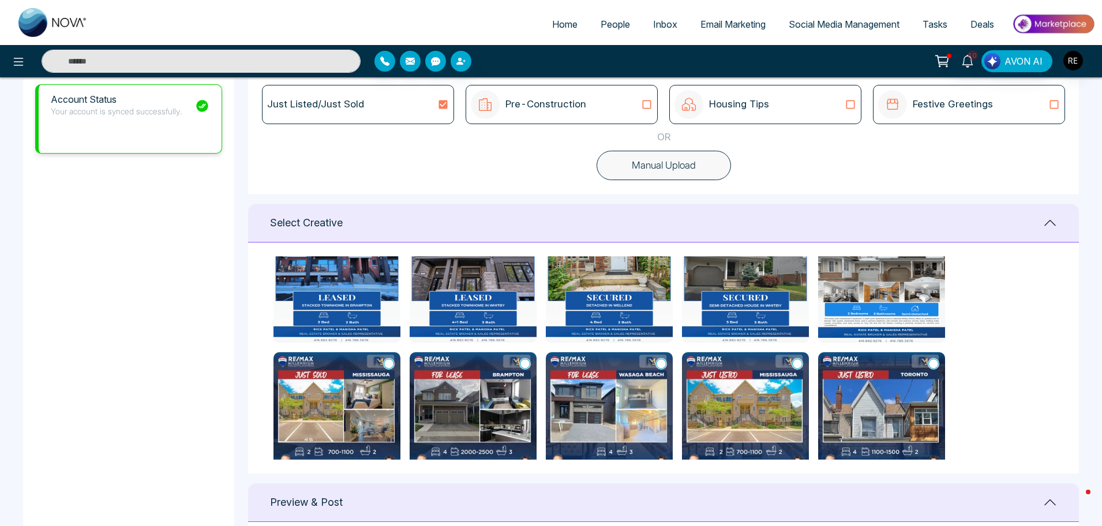
scroll to position [0, 0]
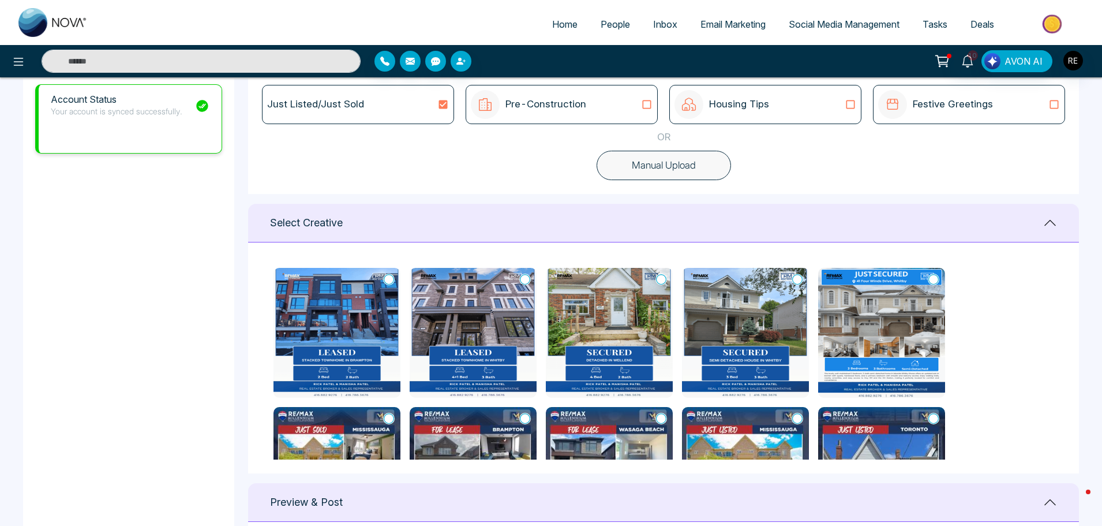
click at [661, 279] on icon at bounding box center [661, 279] width 10 height 12
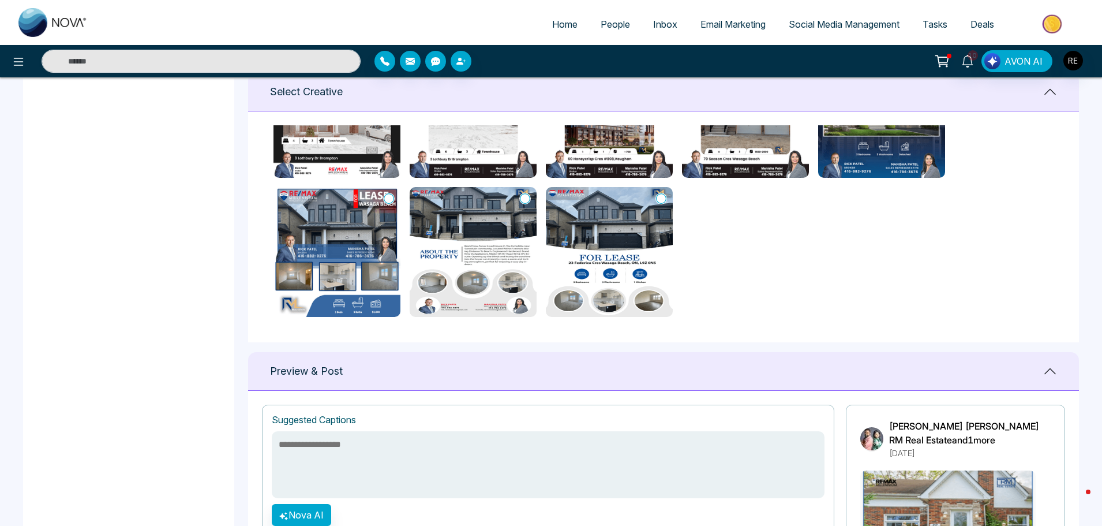
scroll to position [635, 0]
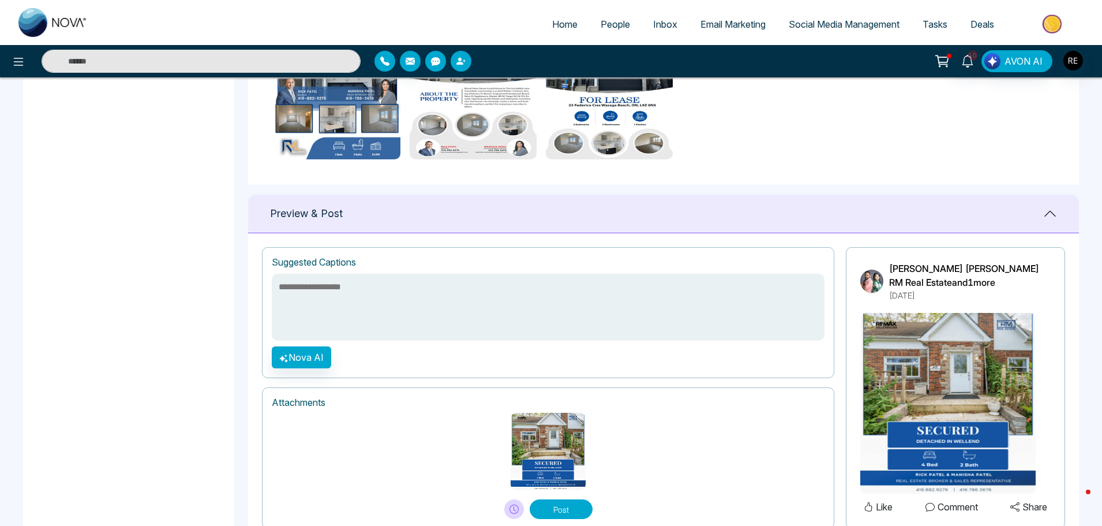
drag, startPoint x: 349, startPoint y: 301, endPoint x: 497, endPoint y: 288, distance: 148.2
paste textarea "**********"
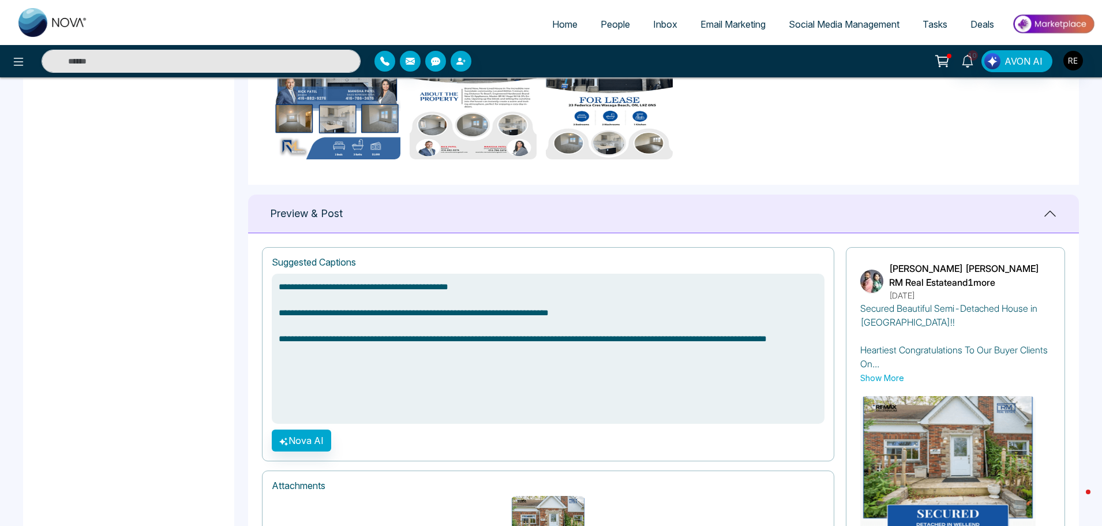
drag, startPoint x: 468, startPoint y: 288, endPoint x: 452, endPoint y: 287, distance: 16.7
click at [452, 287] on textarea "**********" at bounding box center [548, 348] width 553 height 150
click at [369, 287] on textarea "**********" at bounding box center [548, 348] width 553 height 150
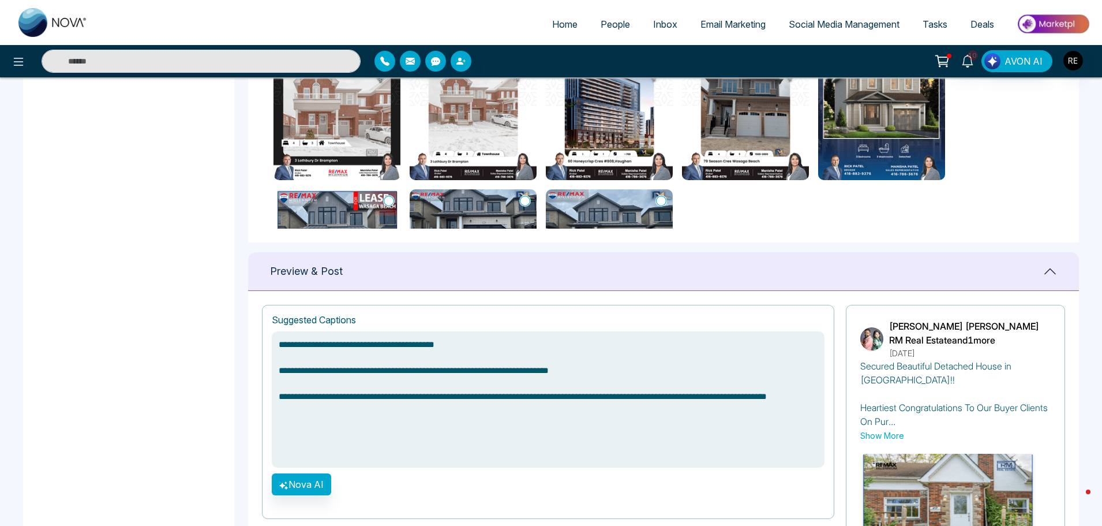
scroll to position [744, 0]
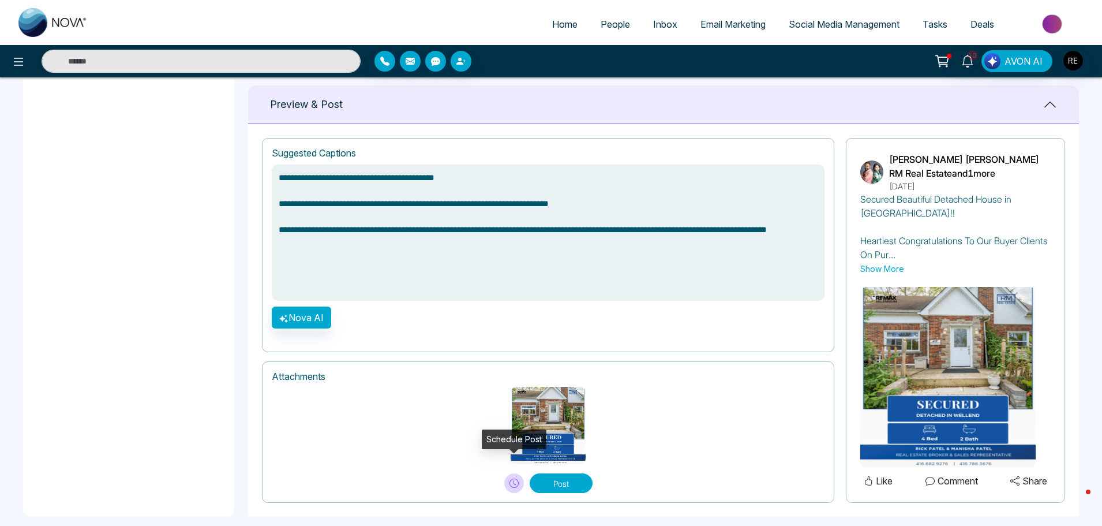
type textarea "**********"
click at [515, 478] on icon at bounding box center [513, 482] width 9 height 9
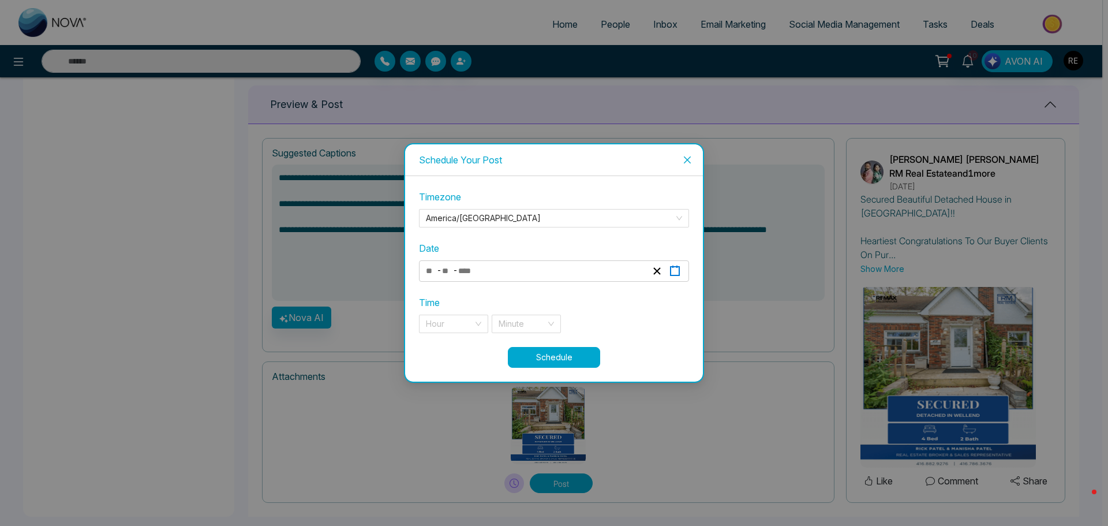
click at [675, 271] on icon "button" at bounding box center [674, 270] width 11 height 11
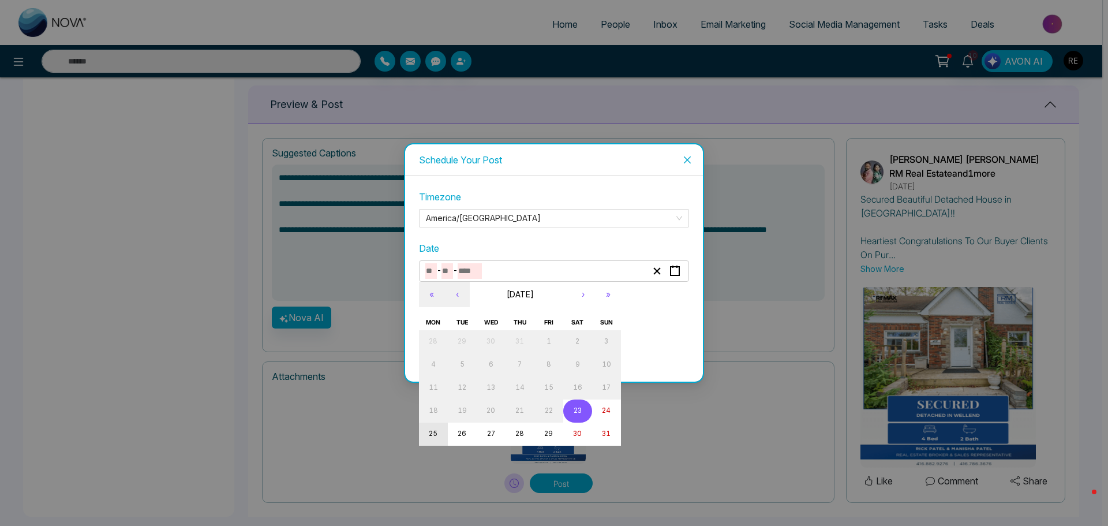
click at [431, 434] on abbr "25" at bounding box center [433, 433] width 9 height 8
type input "*"
type input "**"
type input "****"
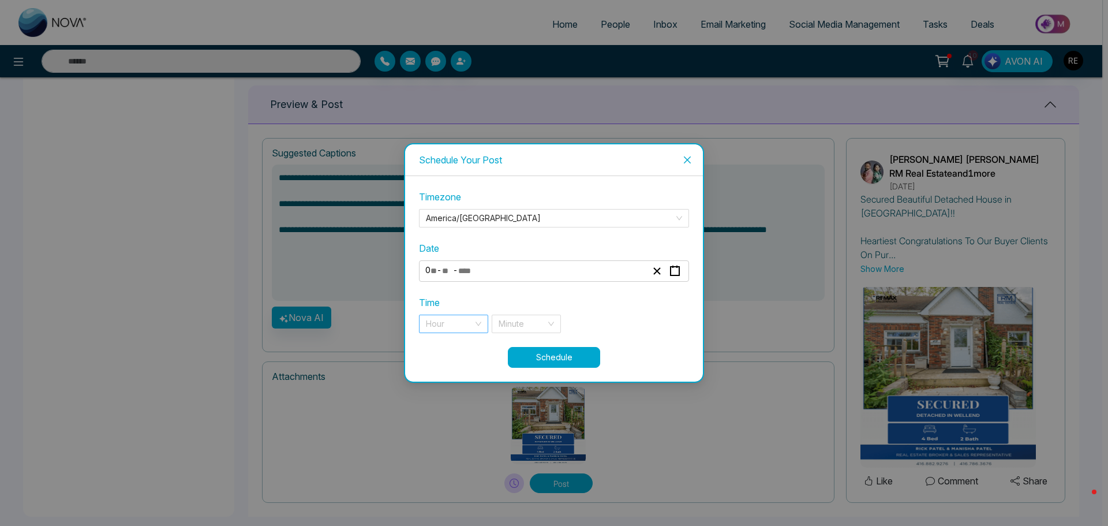
click at [480, 323] on div "Hour" at bounding box center [453, 323] width 69 height 18
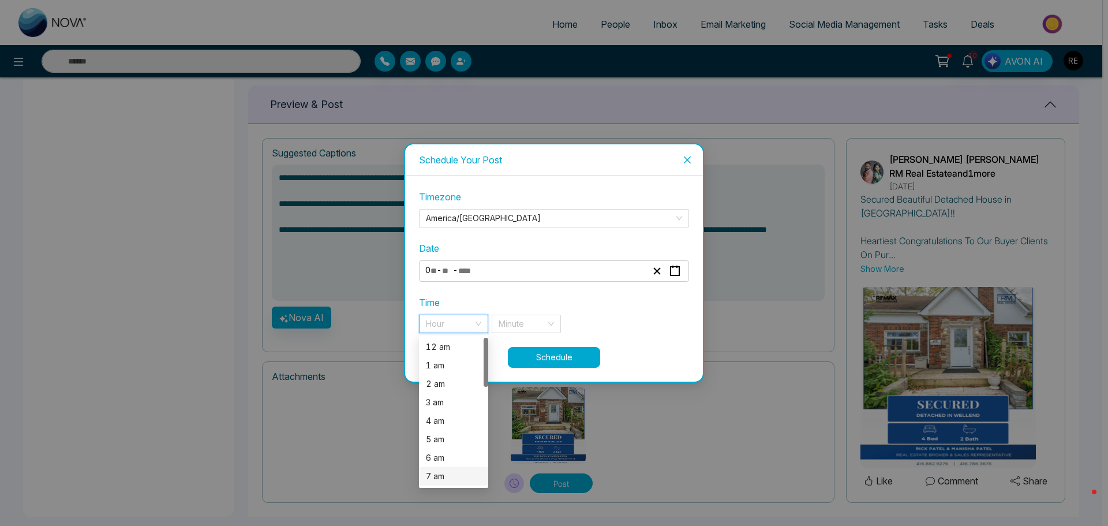
click at [440, 477] on div "7 am" at bounding box center [453, 476] width 55 height 13
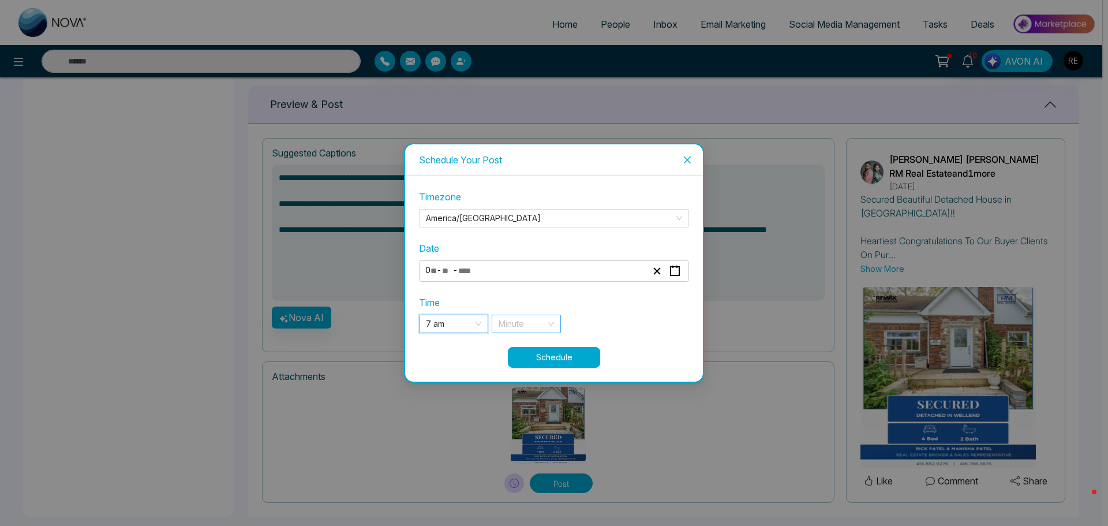
click at [526, 329] on input "search" at bounding box center [521, 323] width 47 height 17
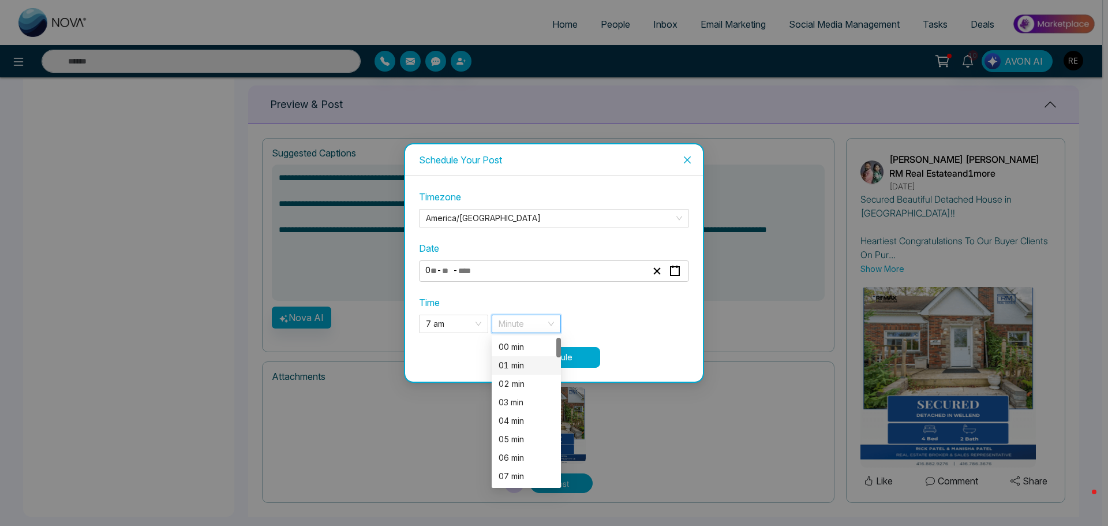
click at [509, 347] on div "00 min" at bounding box center [525, 346] width 55 height 13
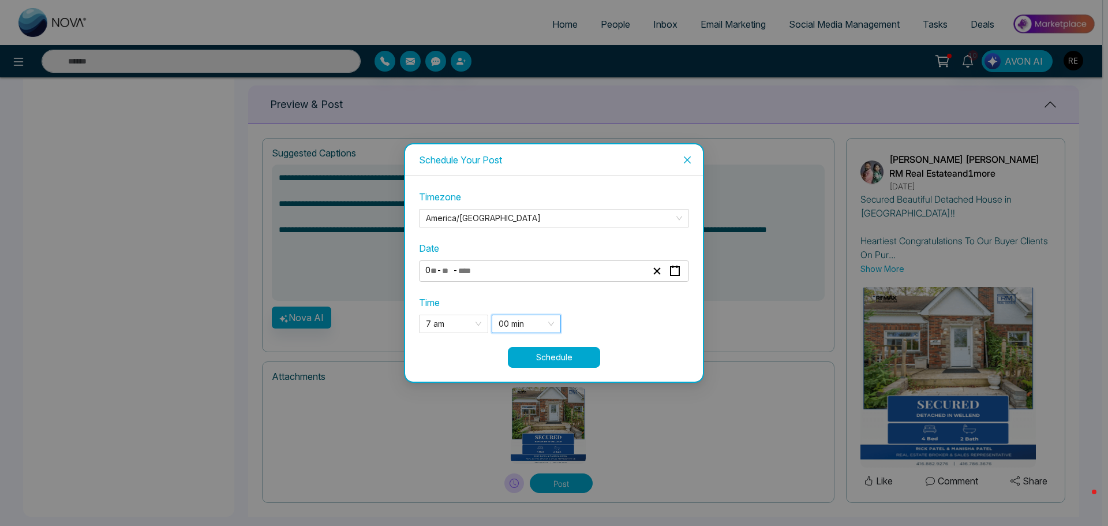
click at [565, 363] on button "Schedule" at bounding box center [554, 357] width 92 height 21
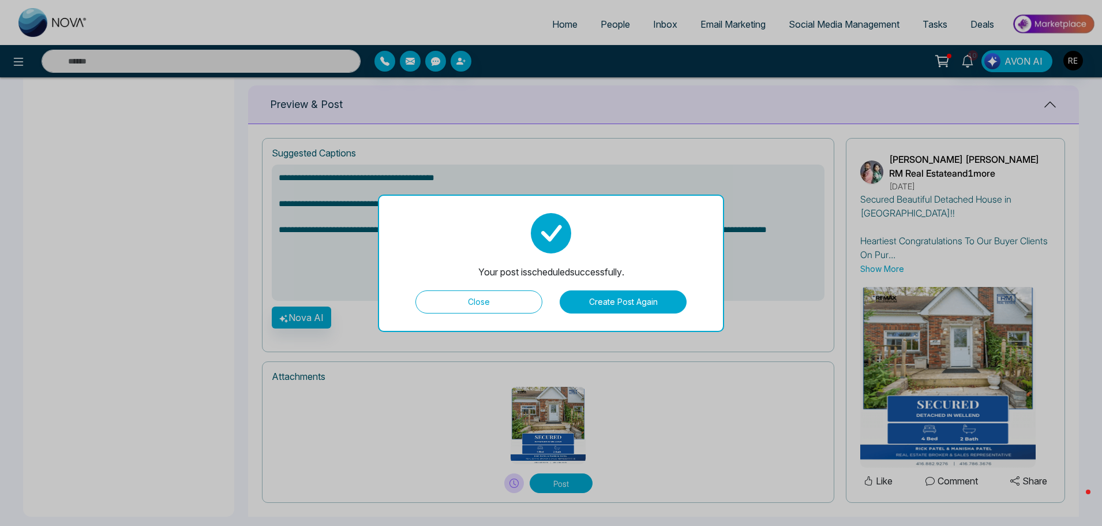
click at [472, 309] on button "Close" at bounding box center [478, 301] width 127 height 23
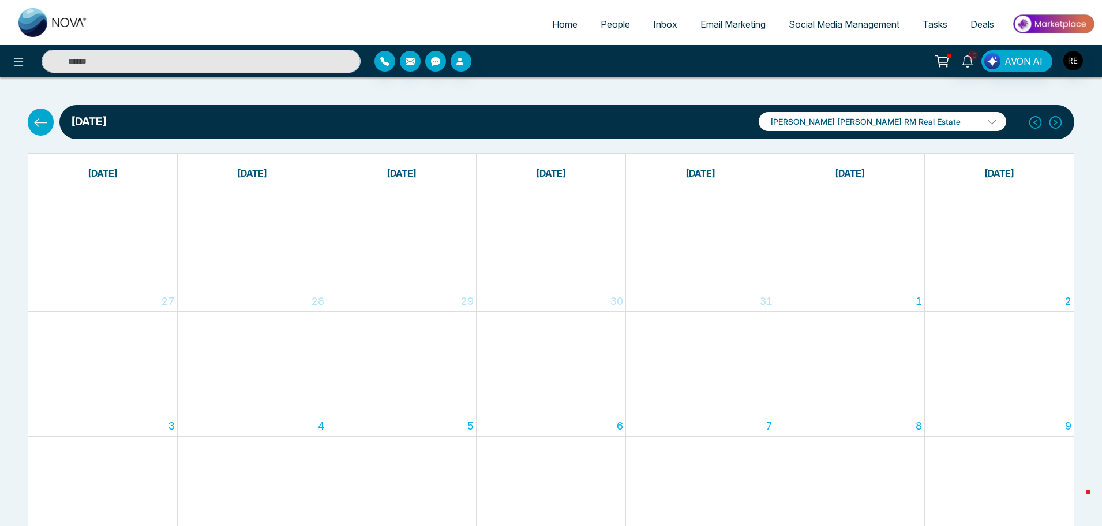
click at [45, 131] on button at bounding box center [41, 121] width 26 height 27
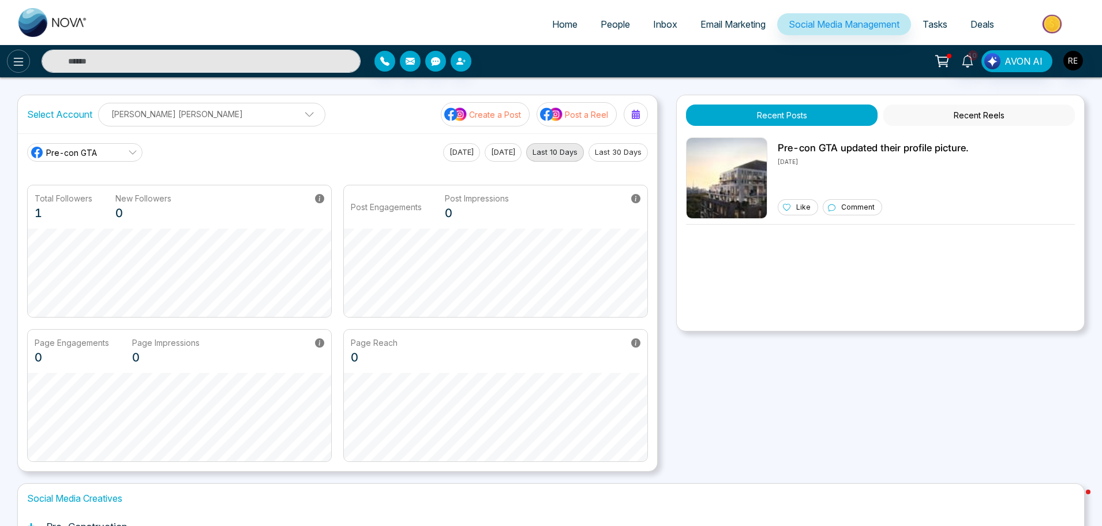
click at [19, 62] on icon at bounding box center [19, 62] width 14 height 14
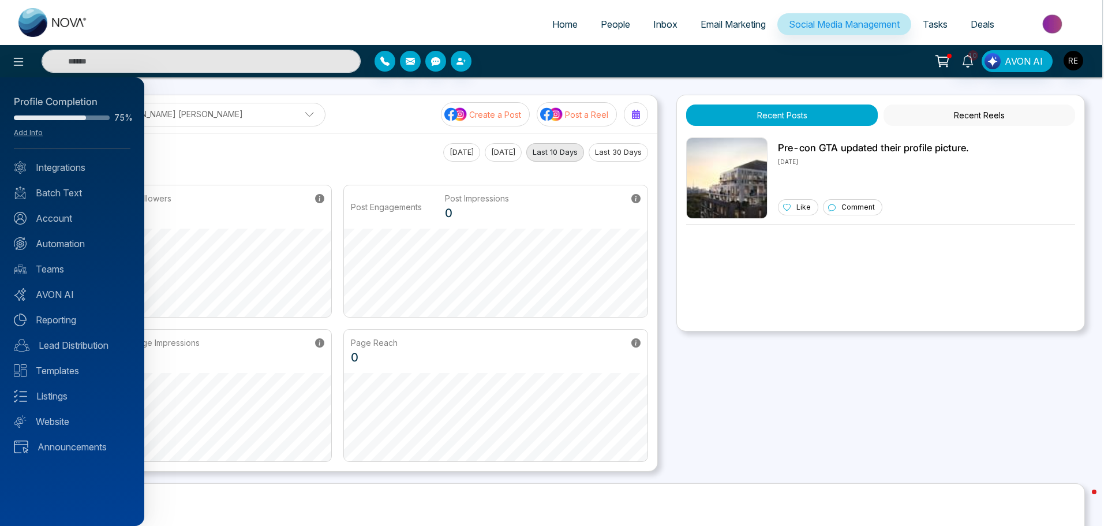
click at [17, 63] on div at bounding box center [554, 263] width 1108 height 526
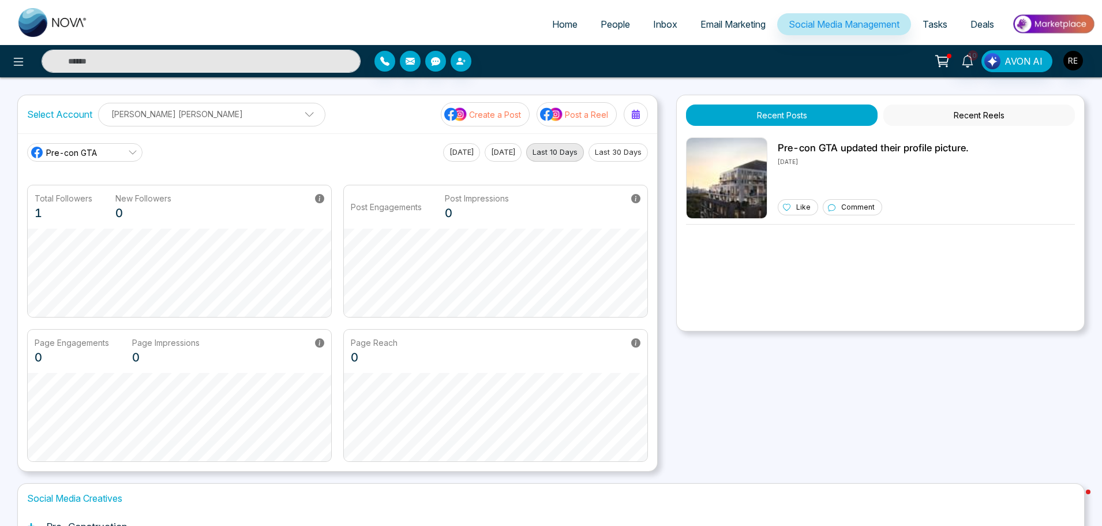
click at [570, 25] on link "Home" at bounding box center [565, 24] width 48 height 22
select select "*"
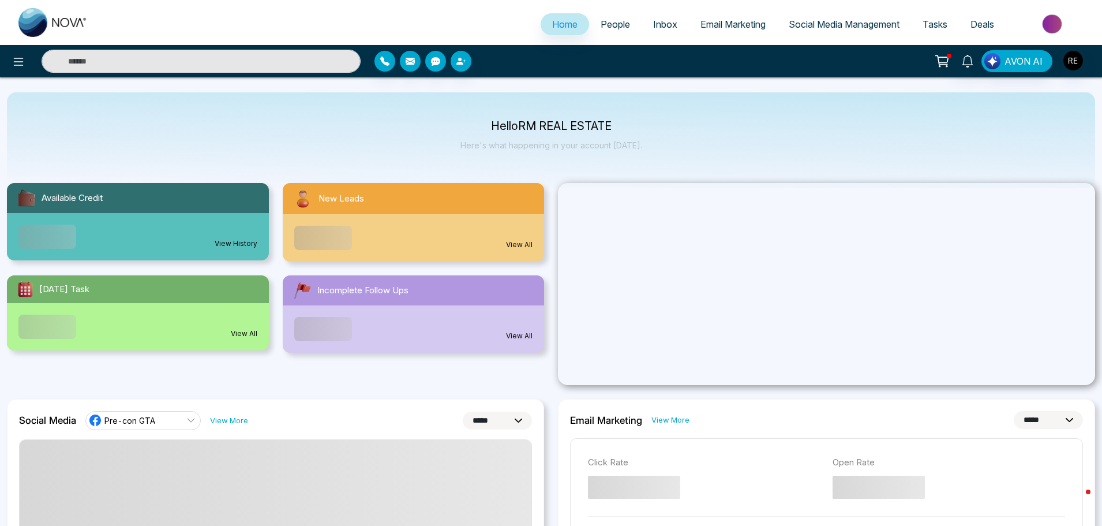
scroll to position [288, 0]
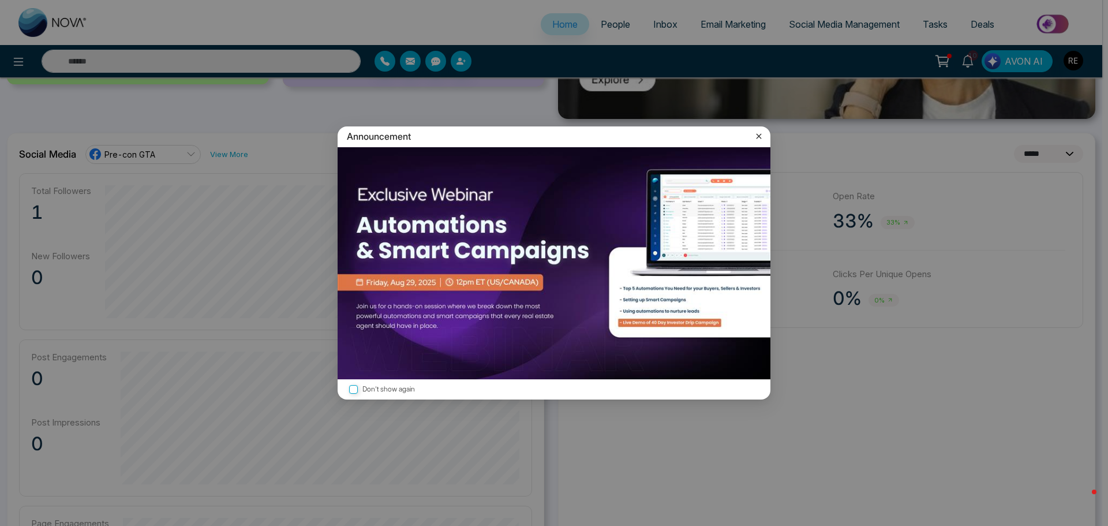
click at [756, 137] on icon at bounding box center [759, 136] width 12 height 12
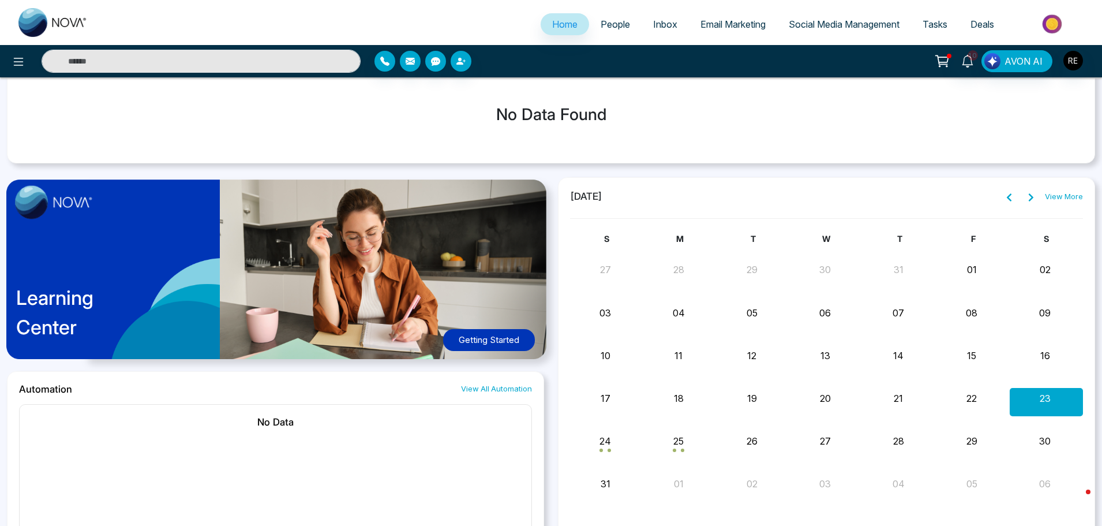
scroll to position [923, 0]
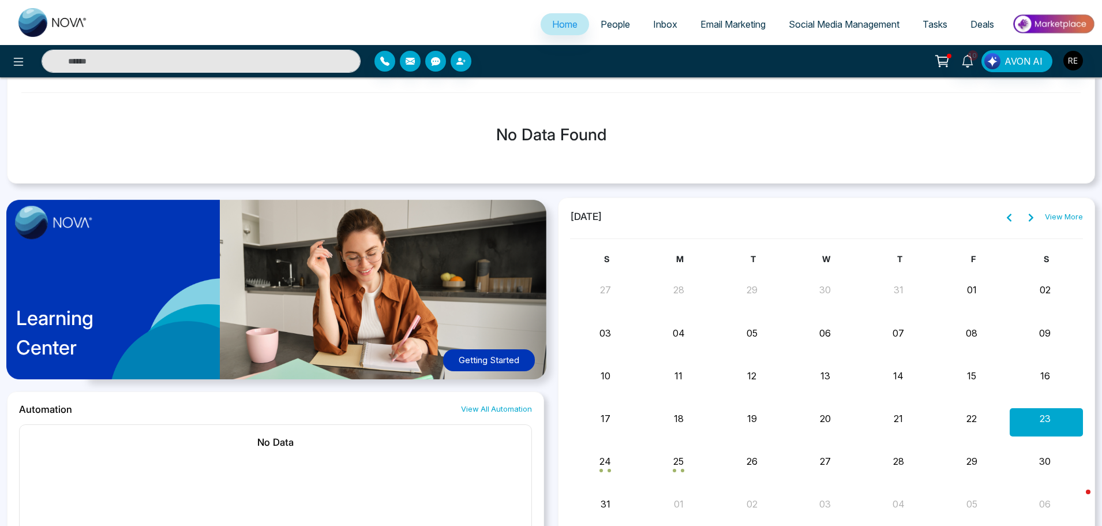
click at [1012, 215] on icon at bounding box center [1008, 217] width 9 height 9
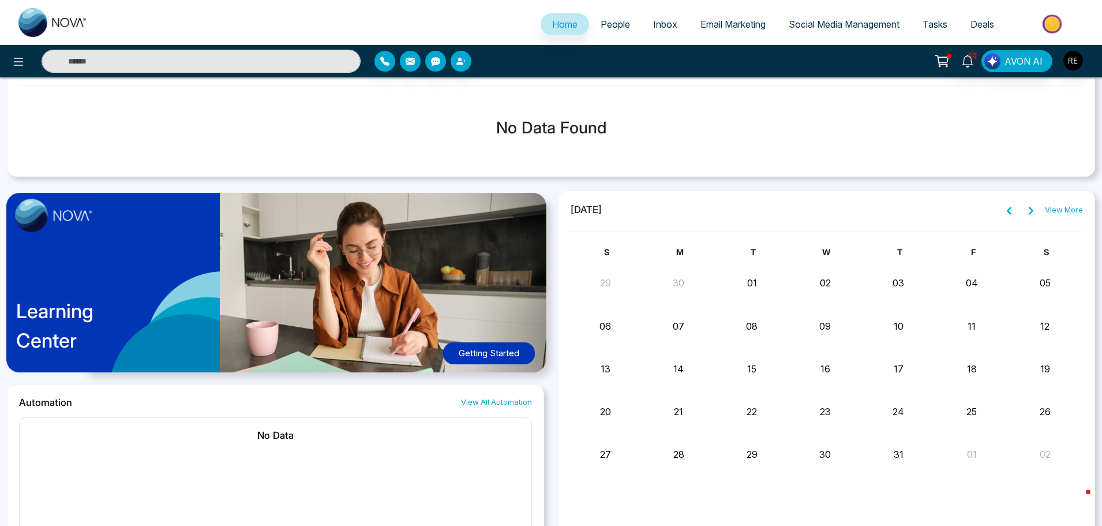
scroll to position [865, 0]
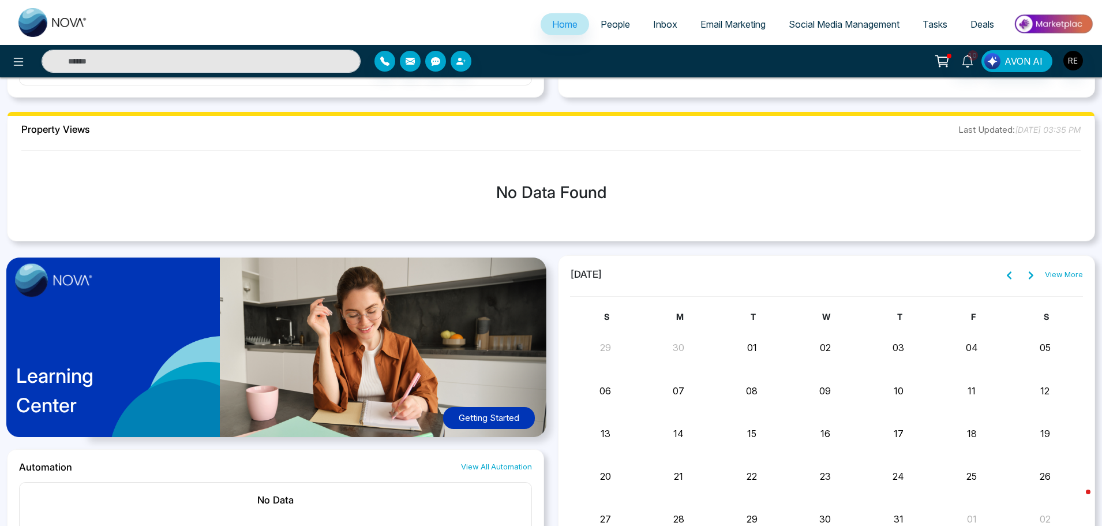
click at [1026, 282] on div "[DATE] View More S M T W T F S 29 30 01 02 03 04 05 06 07 08 09 10 11 12 13 14 …" at bounding box center [826, 440] width 513 height 346
click at [1028, 279] on icon at bounding box center [1030, 275] width 9 height 9
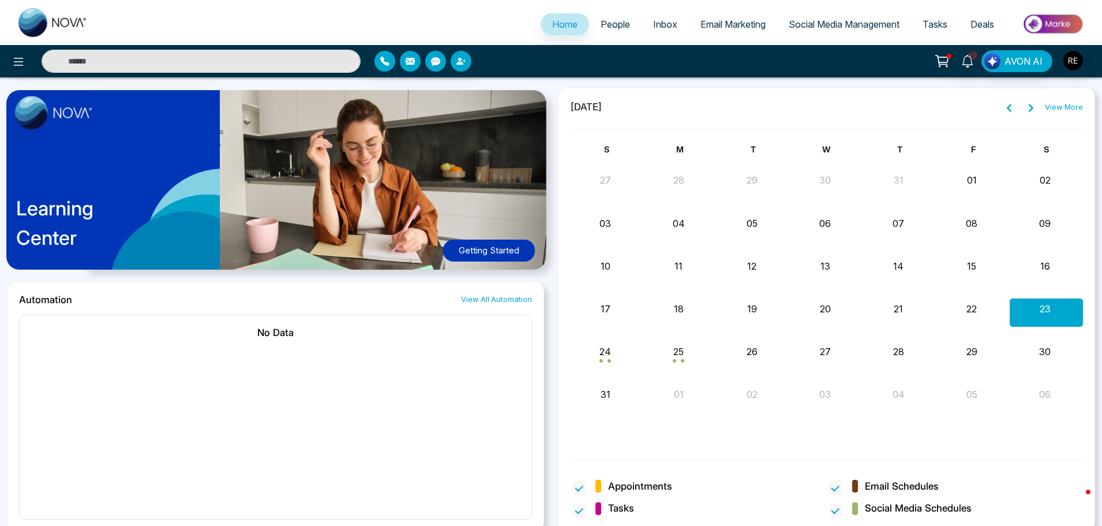
scroll to position [1038, 0]
